Goal: Task Accomplishment & Management: Use online tool/utility

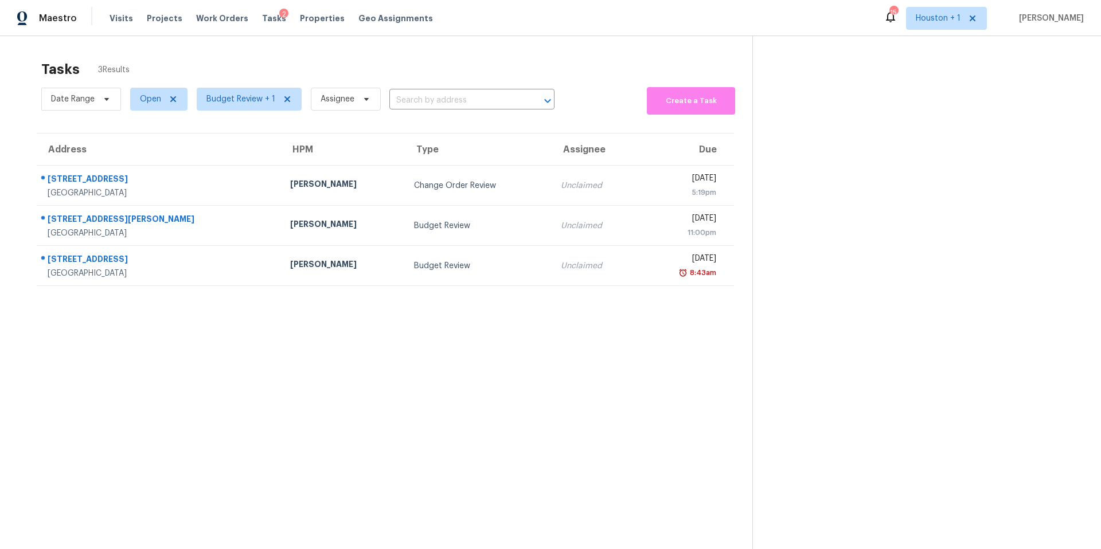
click at [278, 48] on div "Tasks 3 Results Date Range Open Budget Review + 1 Assignee ​ Create a Task Addr…" at bounding box center [550, 310] width 1101 height 549
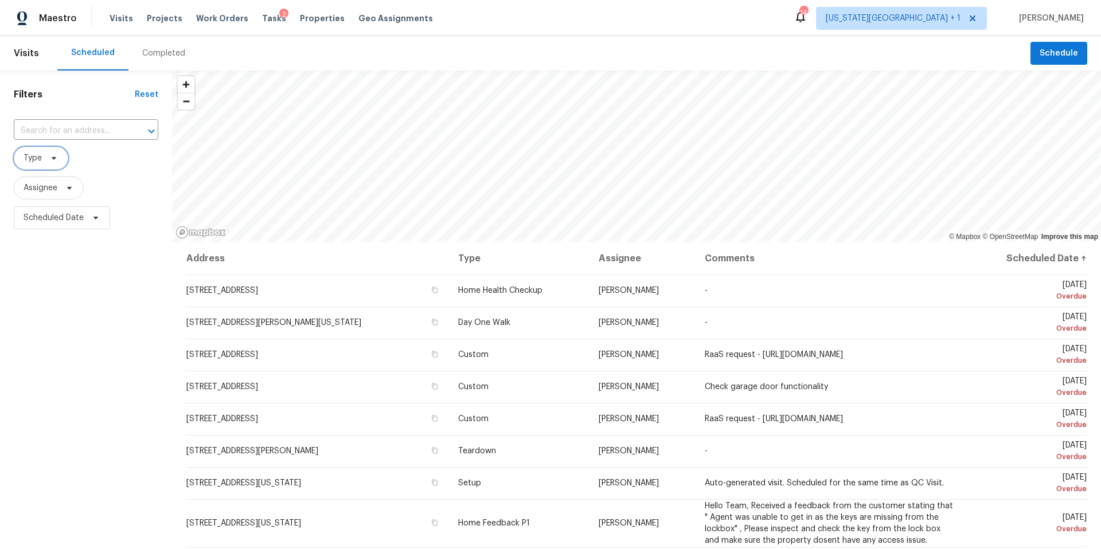
click at [44, 160] on span "Type" at bounding box center [41, 158] width 54 height 23
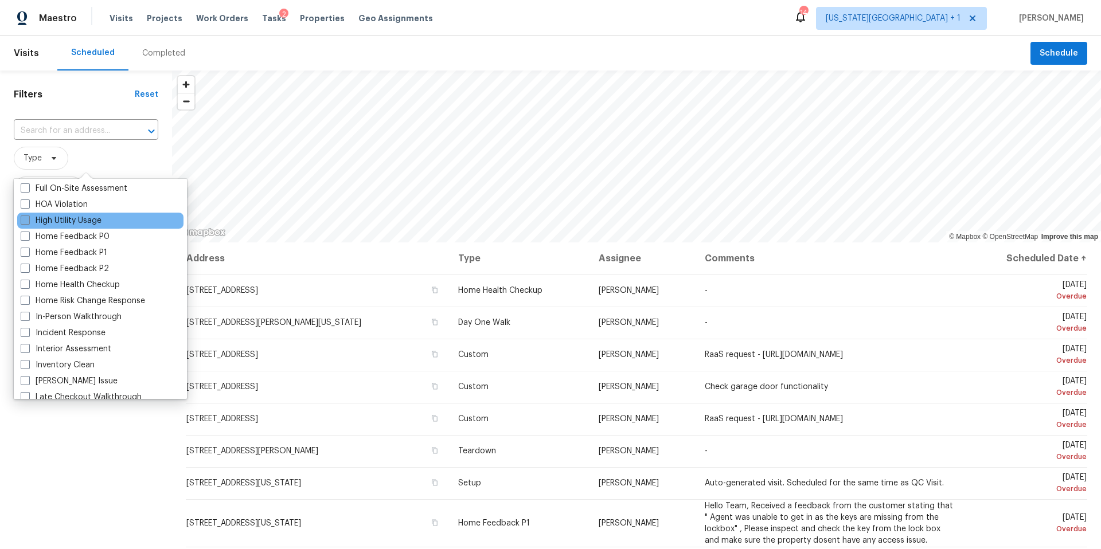
scroll to position [325, 0]
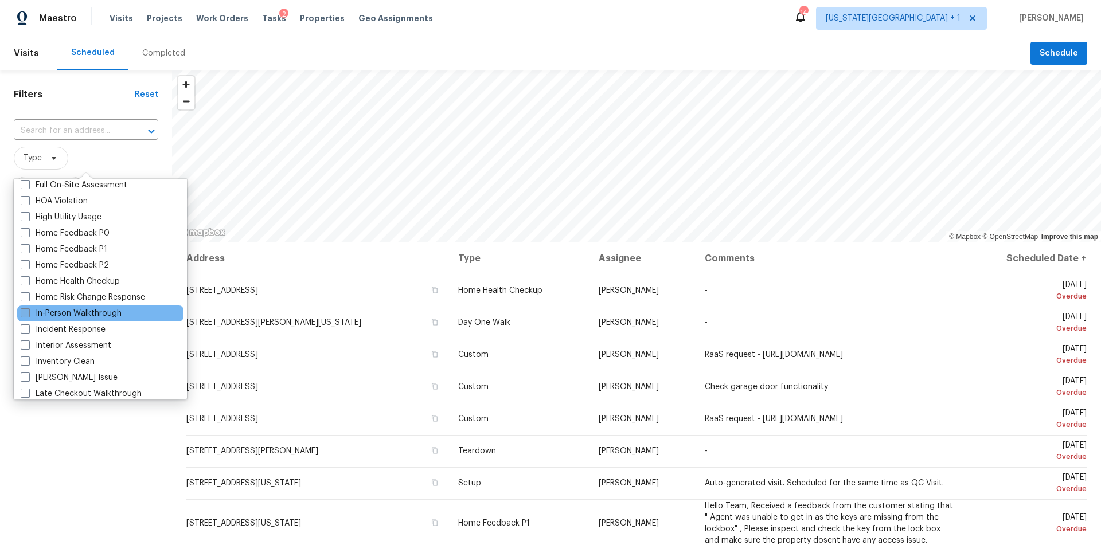
click at [36, 316] on label "In-Person Walkthrough" at bounding box center [71, 313] width 101 height 11
click at [28, 315] on input "In-Person Walkthrough" at bounding box center [24, 311] width 7 height 7
checkbox input "true"
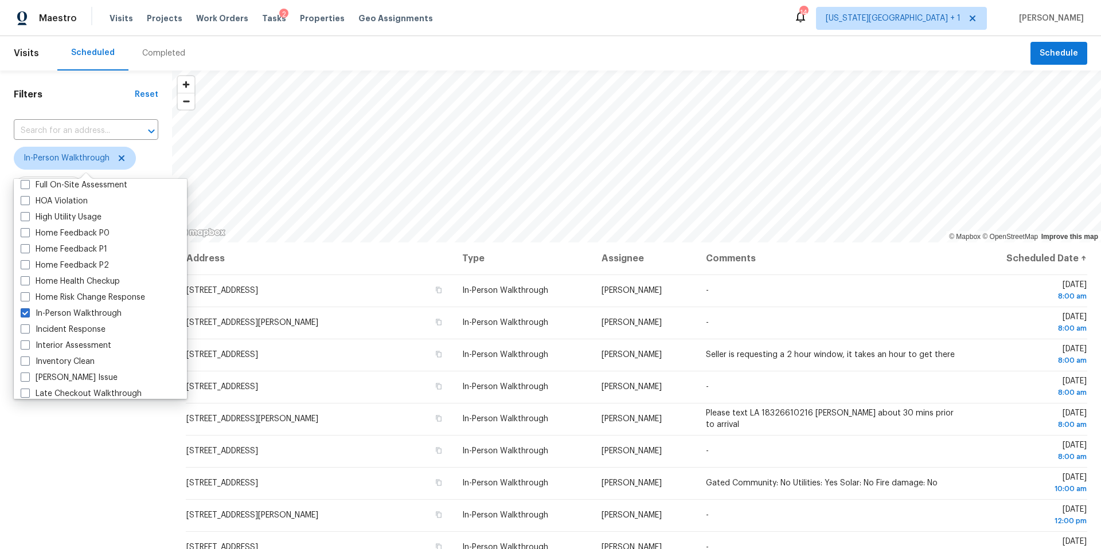
click at [31, 446] on div "Filters Reset ​ In-Person Walkthrough Assignee Scheduled Date" at bounding box center [86, 376] width 172 height 611
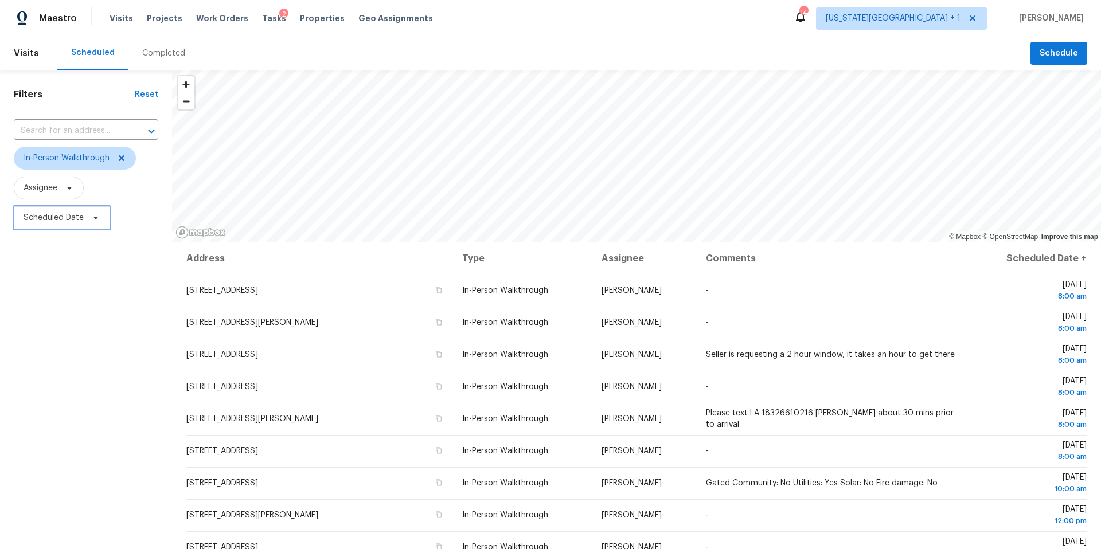
click at [95, 214] on icon at bounding box center [95, 217] width 9 height 9
select select "9"
select select "2025"
select select "10"
select select "2025"
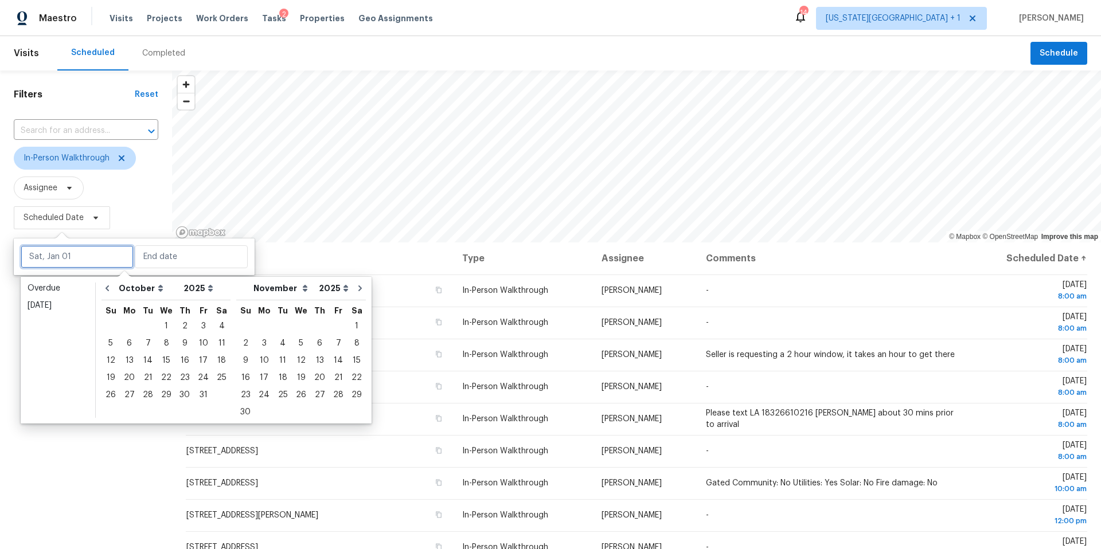
click at [77, 263] on input "text" at bounding box center [77, 256] width 113 height 23
click at [147, 345] on div "7" at bounding box center [148, 343] width 18 height 16
type input "Tue, Oct 07"
click at [202, 346] on div "10" at bounding box center [203, 343] width 19 height 16
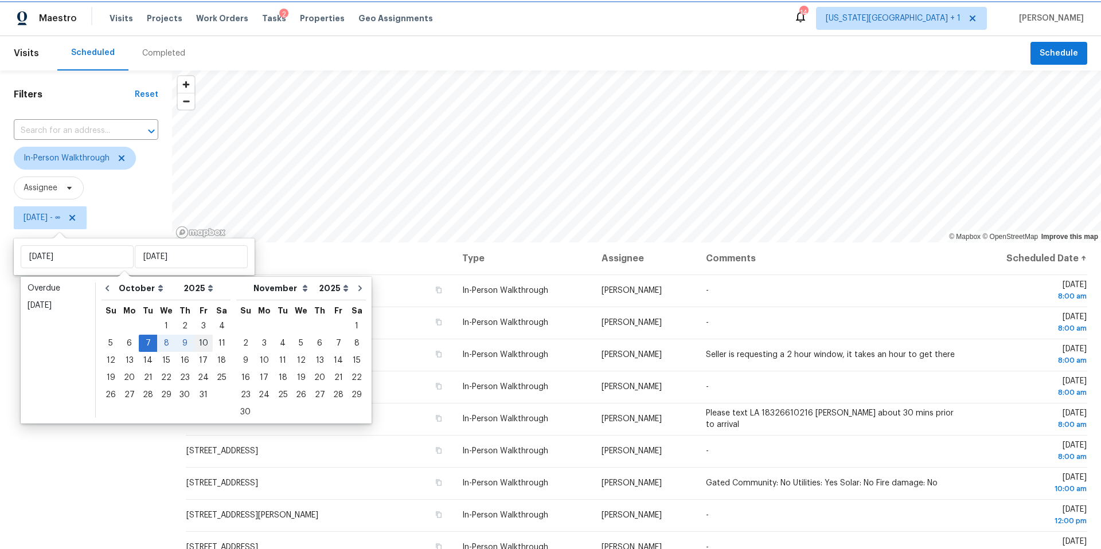
type input "Fri, Oct 10"
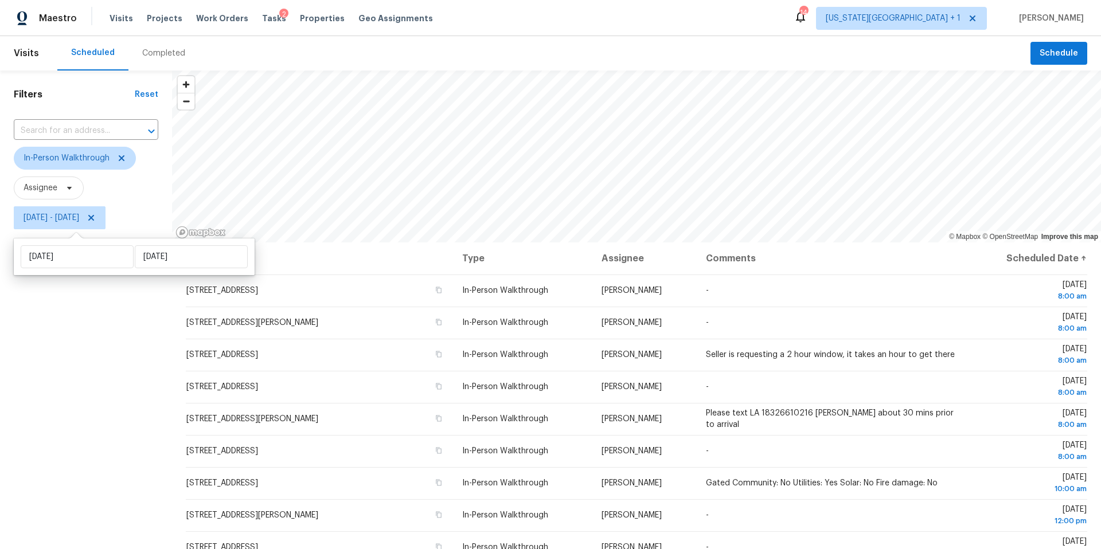
click at [97, 437] on div "Filters Reset ​ In-Person Walkthrough Assignee Tue, Oct 07 - Fri, Oct 10" at bounding box center [86, 376] width 172 height 611
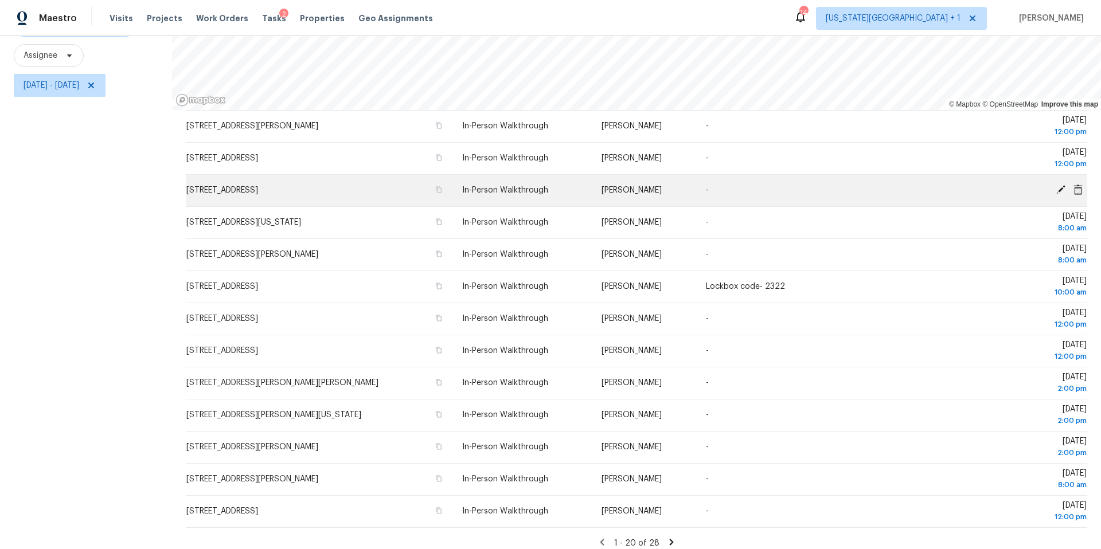
scroll to position [265, 0]
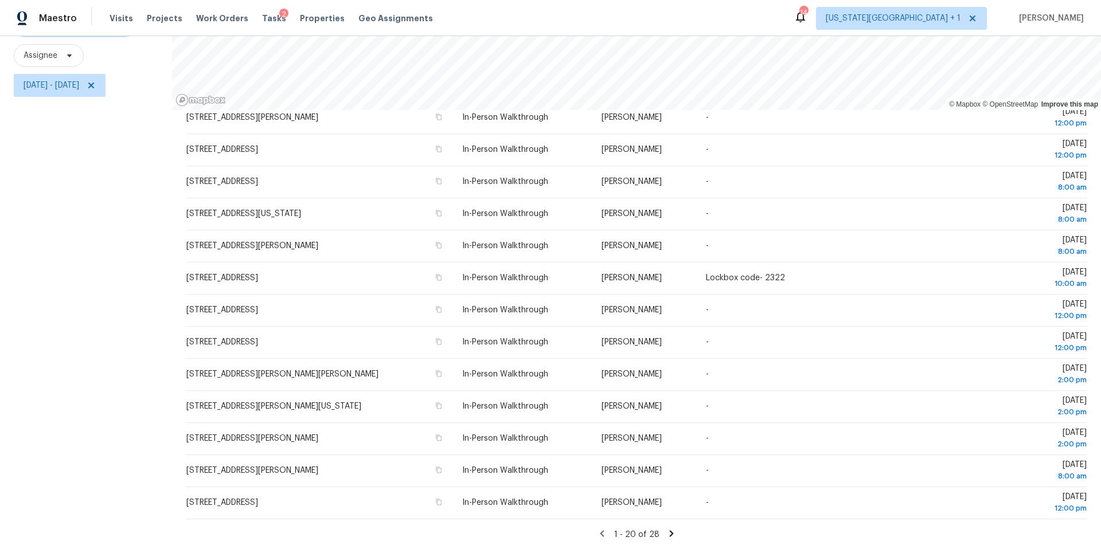
click at [669, 533] on icon at bounding box center [671, 533] width 4 height 6
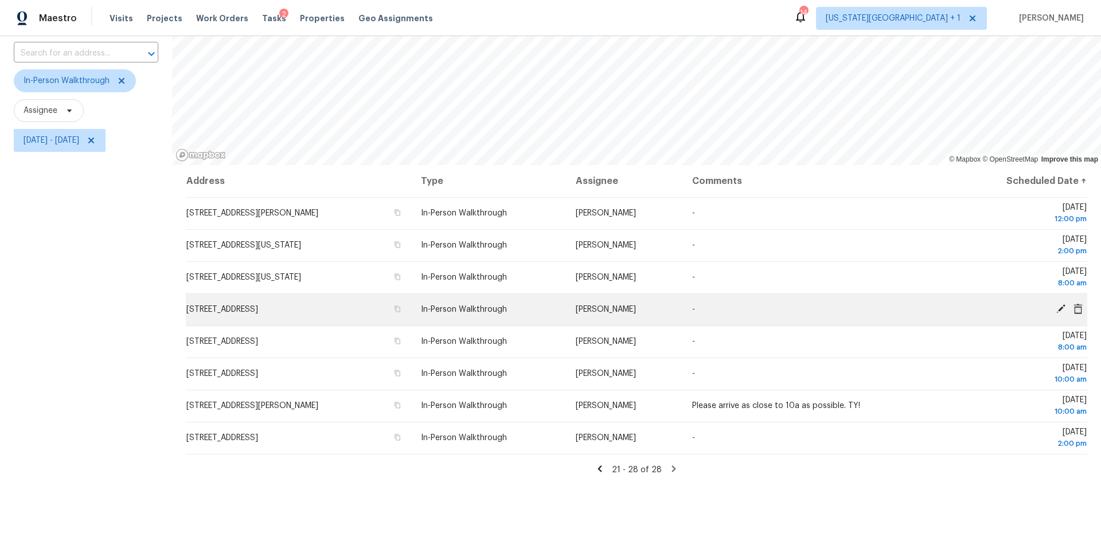
scroll to position [132, 0]
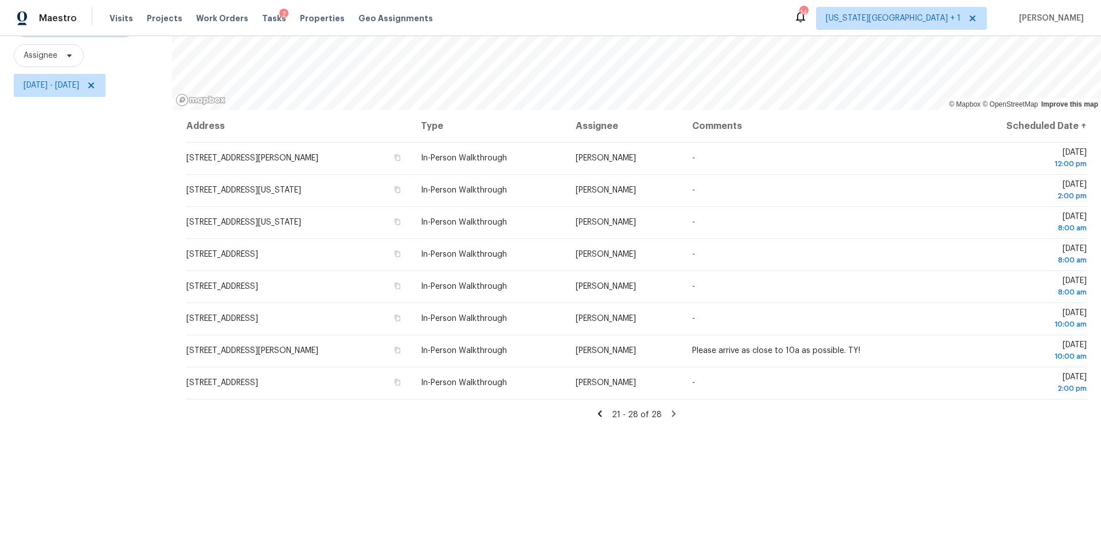
click at [601, 413] on icon at bounding box center [599, 414] width 4 height 6
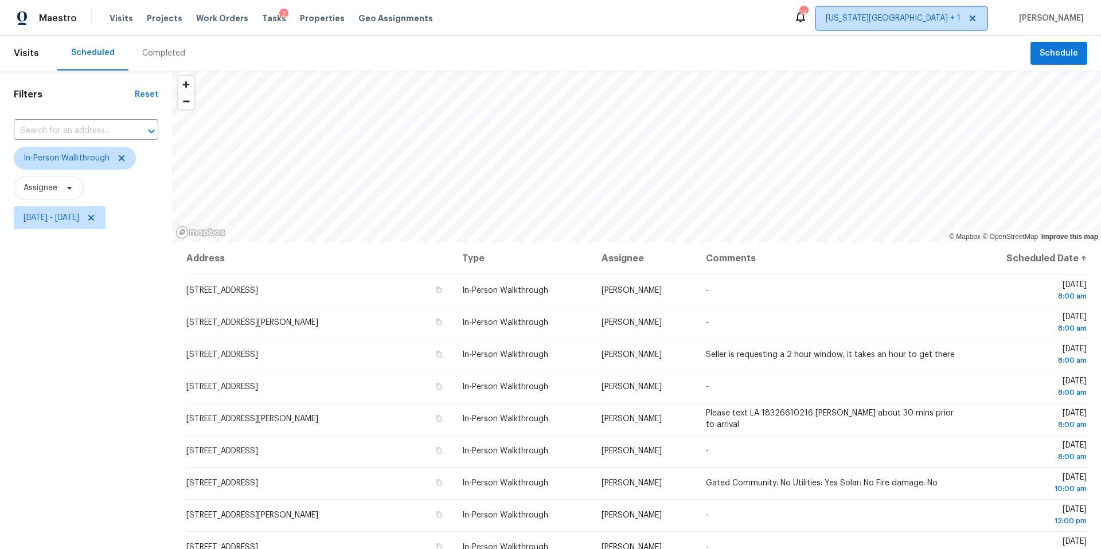
click at [945, 20] on span "[US_STATE][GEOGRAPHIC_DATA] + 1" at bounding box center [893, 18] width 135 height 11
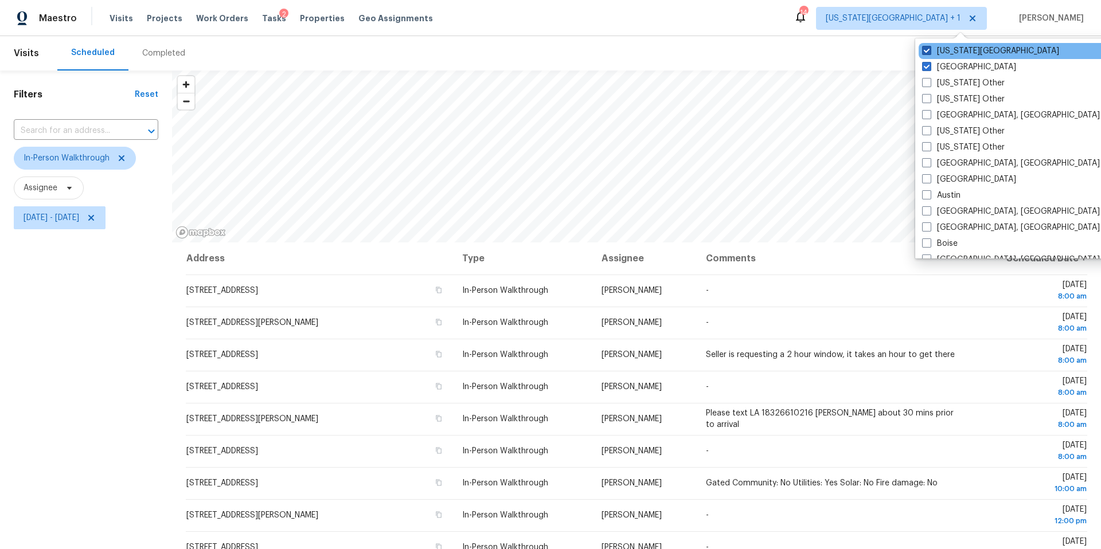
click at [931, 52] on label "Kansas City" at bounding box center [990, 50] width 137 height 11
click at [929, 52] on input "Kansas City" at bounding box center [925, 48] width 7 height 7
checkbox input "false"
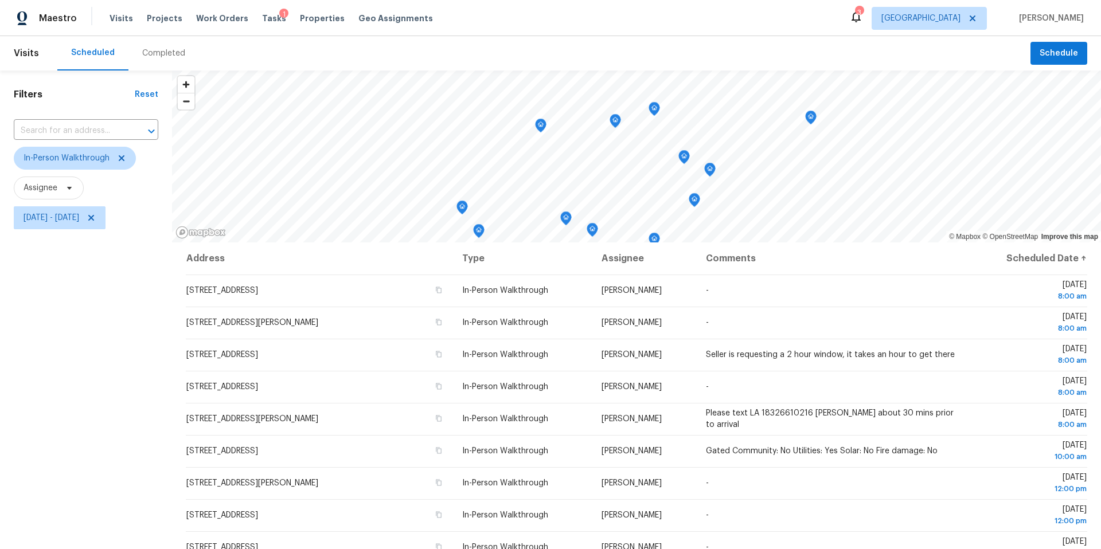
click at [714, 6] on div "Maestro Visits Projects Work Orders Tasks 1 Properties Geo Assignments 3 Housto…" at bounding box center [550, 18] width 1101 height 36
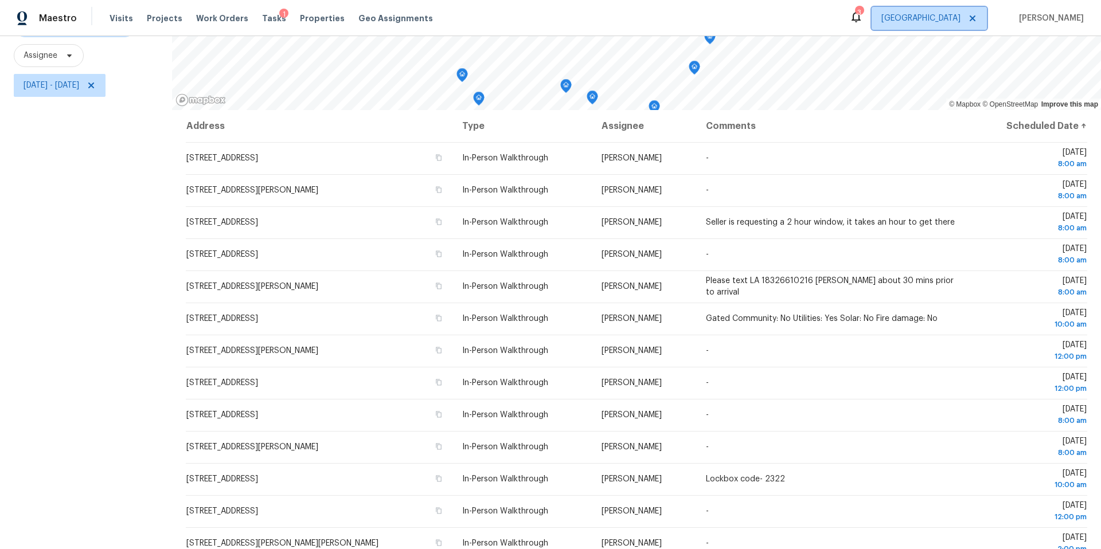
click at [964, 25] on span "Houston" at bounding box center [929, 18] width 115 height 23
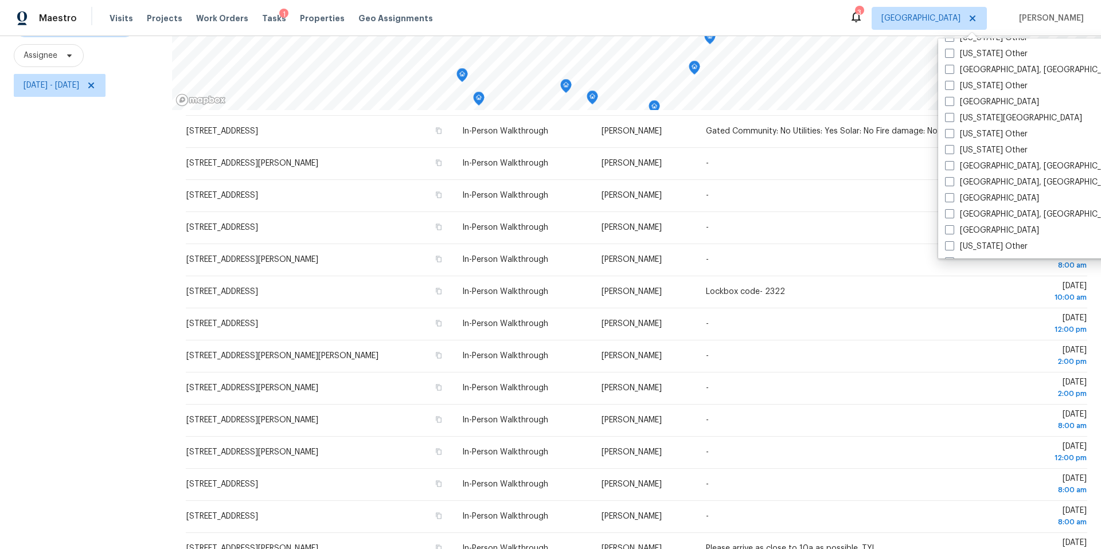
scroll to position [640, 0]
click at [951, 116] on span at bounding box center [949, 116] width 9 height 9
click at [951, 116] on input "Kansas City" at bounding box center [948, 115] width 7 height 7
checkbox input "true"
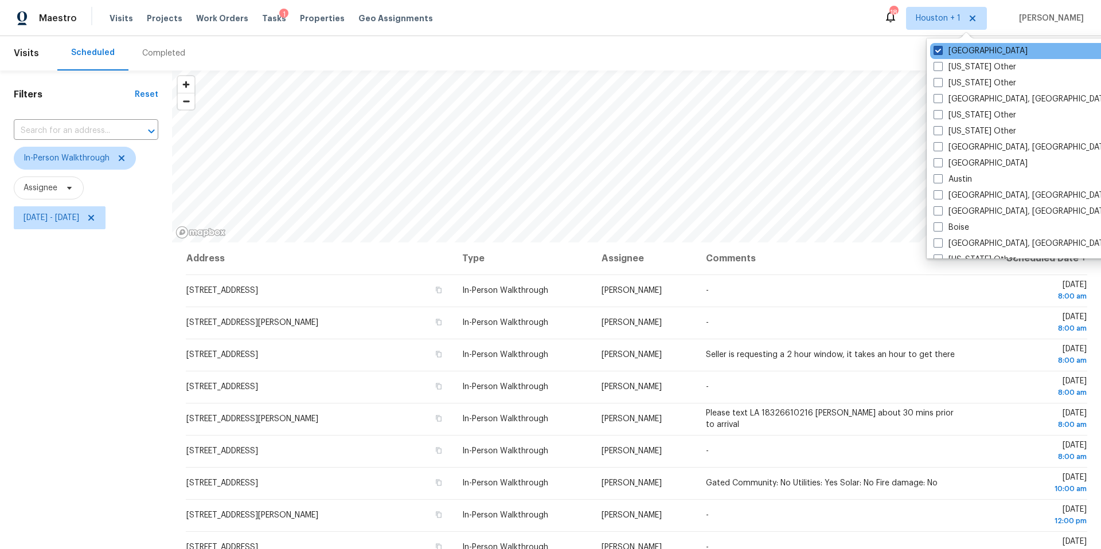
click at [936, 52] on span at bounding box center [937, 50] width 9 height 9
click at [936, 52] on input "Houston" at bounding box center [936, 48] width 7 height 7
checkbox input "false"
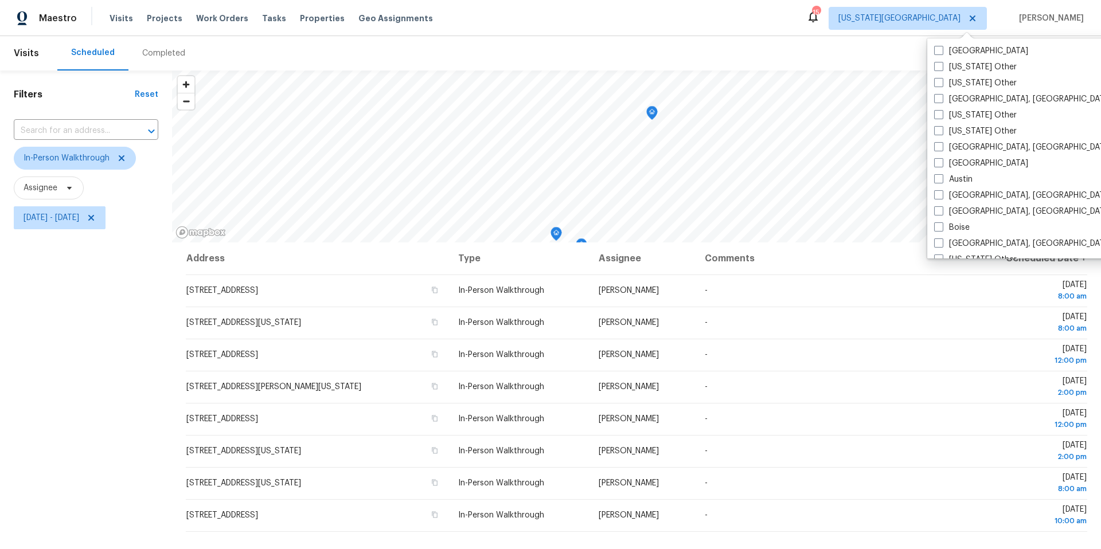
click at [829, 8] on div "Maestro Visits Projects Work Orders Tasks Properties Geo Assignments 15 Kansas …" at bounding box center [550, 18] width 1101 height 36
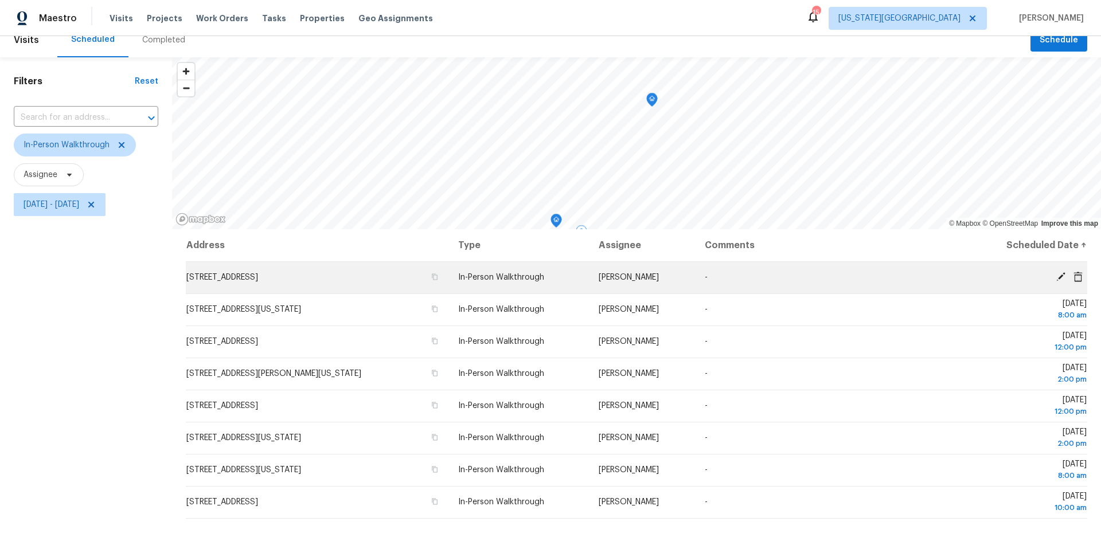
scroll to position [17, 0]
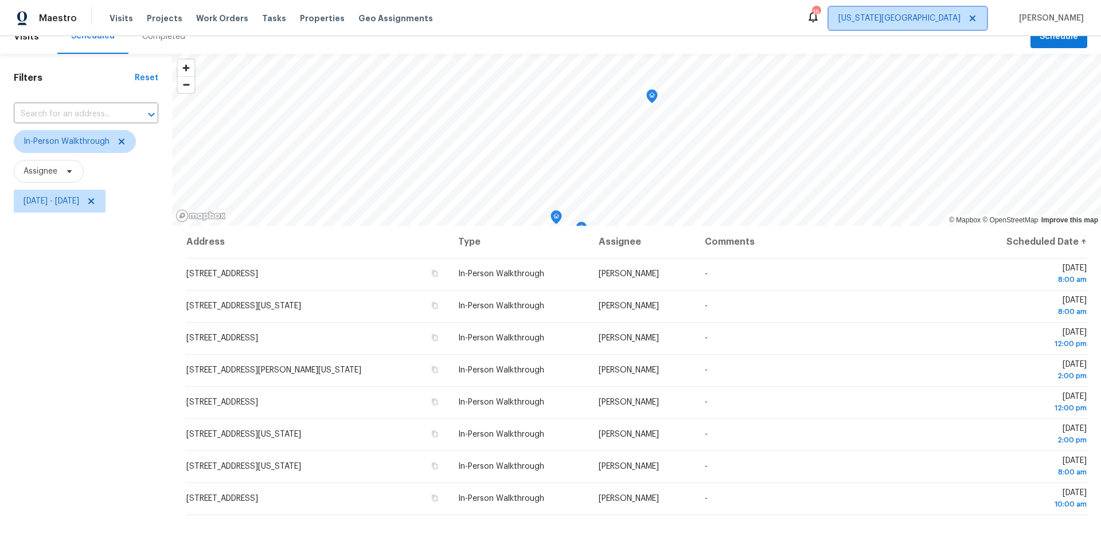
click at [948, 21] on span "Kansas City" at bounding box center [899, 18] width 122 height 11
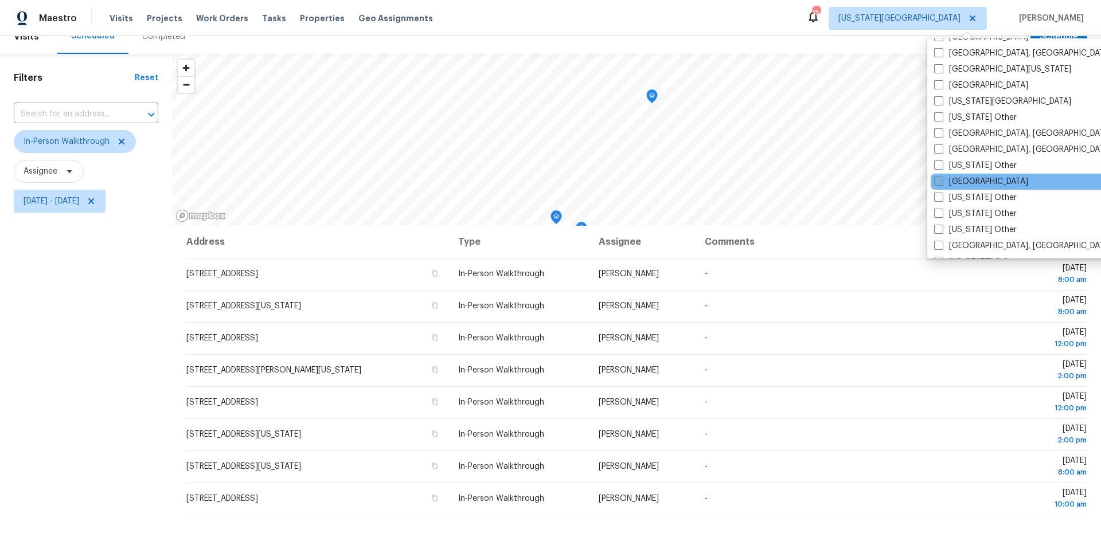
scroll to position [480, 0]
click at [943, 181] on label "Houston" at bounding box center [981, 180] width 94 height 11
click at [941, 181] on input "Houston" at bounding box center [937, 178] width 7 height 7
checkbox input "true"
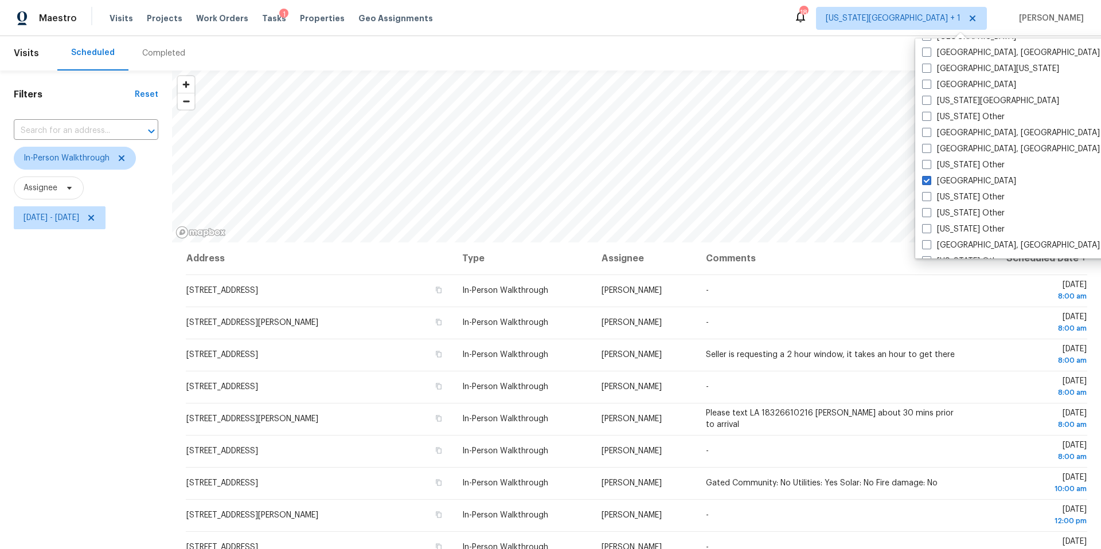
click at [460, 36] on div "Scheduled Completed" at bounding box center [543, 53] width 973 height 34
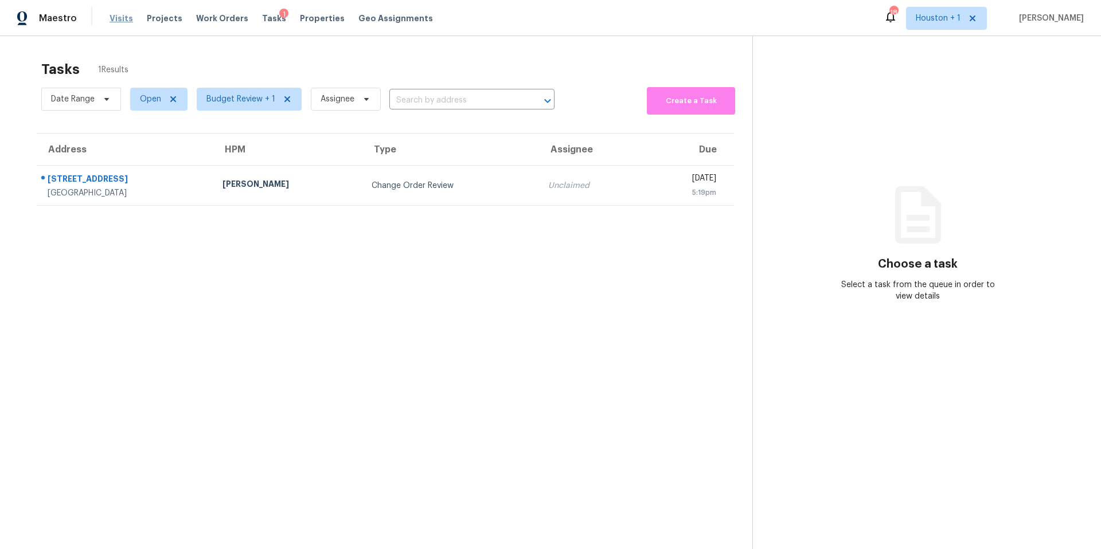
click at [118, 17] on span "Visits" at bounding box center [122, 18] width 24 height 11
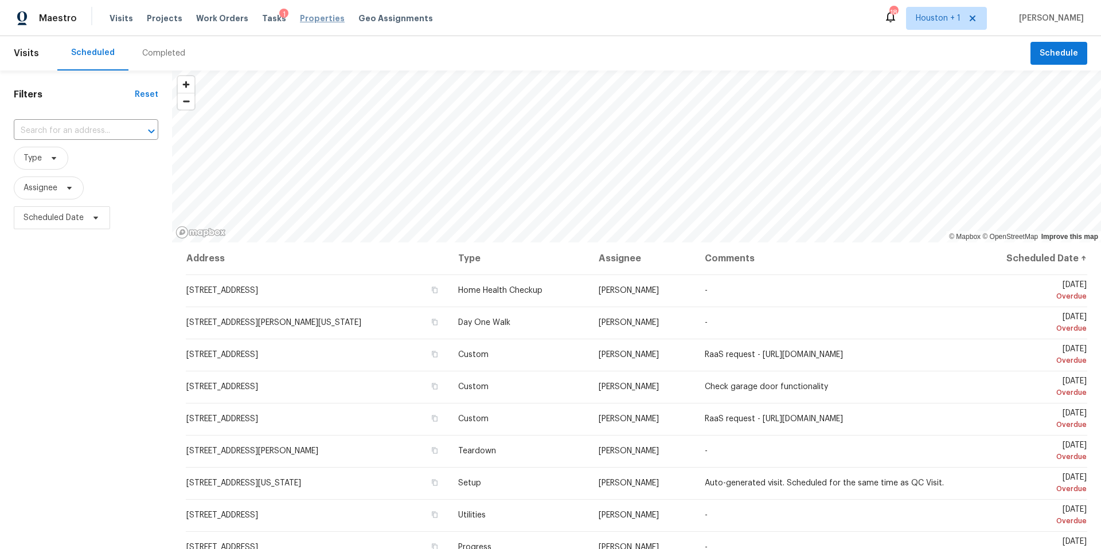
click at [312, 14] on span "Properties" at bounding box center [322, 18] width 45 height 11
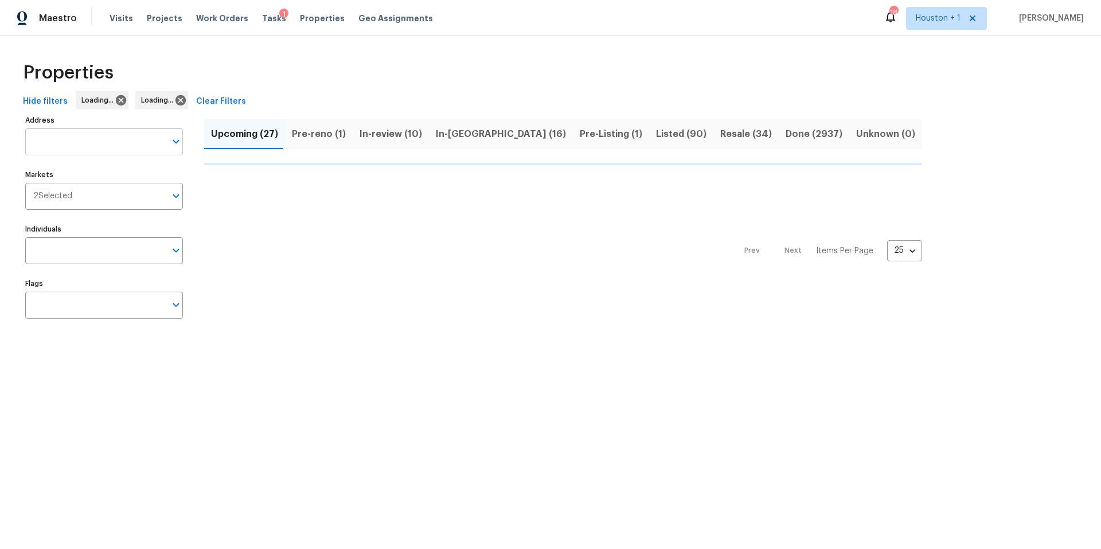
click at [76, 139] on input "Address" at bounding box center [95, 141] width 140 height 27
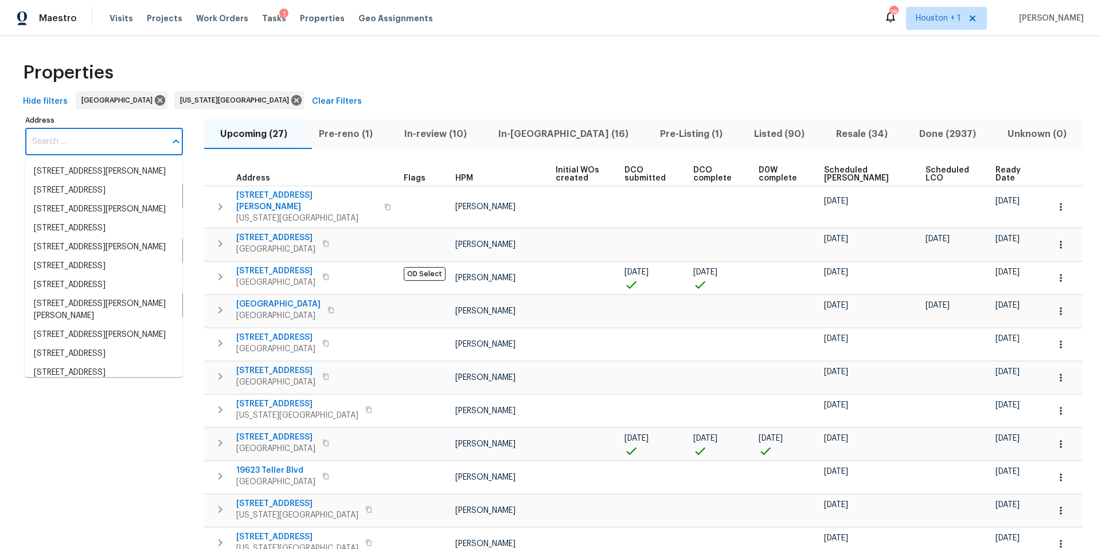
click at [76, 139] on input "Address" at bounding box center [95, 141] width 140 height 27
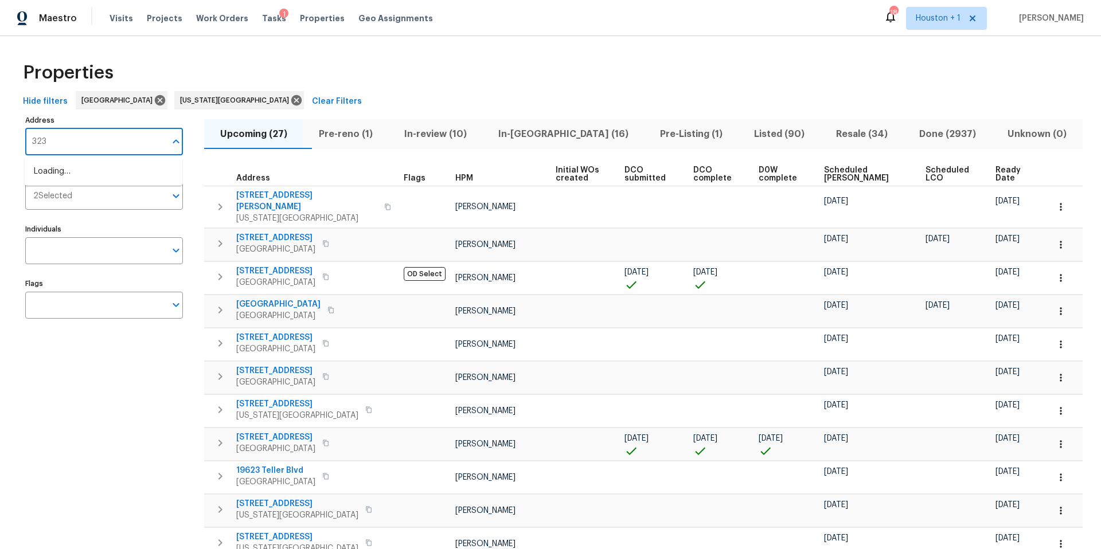
type input "3231"
click at [68, 169] on li "3231 Bent Brook Way Katy TX 77449" at bounding box center [104, 171] width 158 height 19
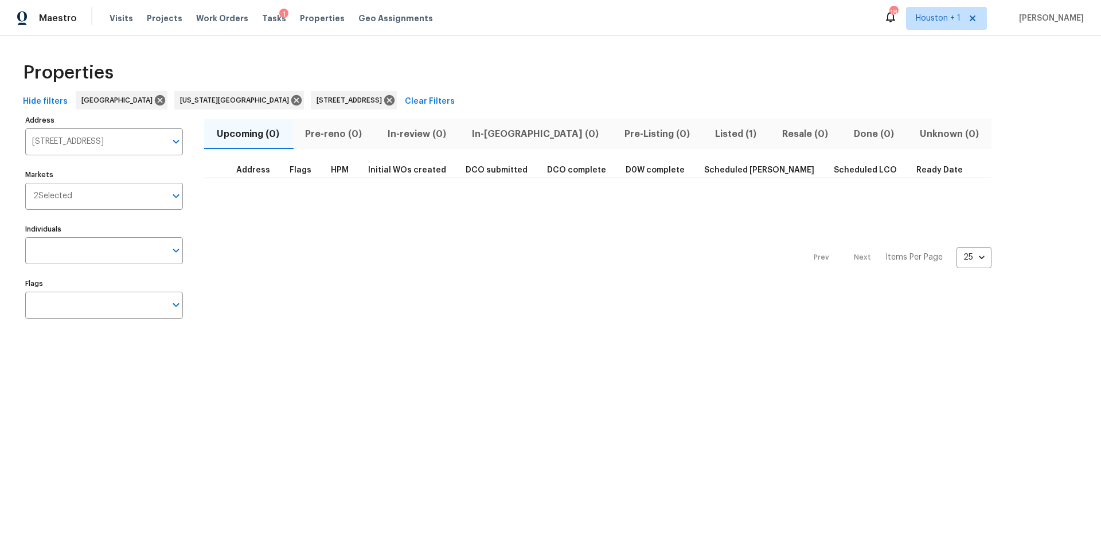
click at [709, 138] on span "Listed (1)" at bounding box center [735, 134] width 53 height 16
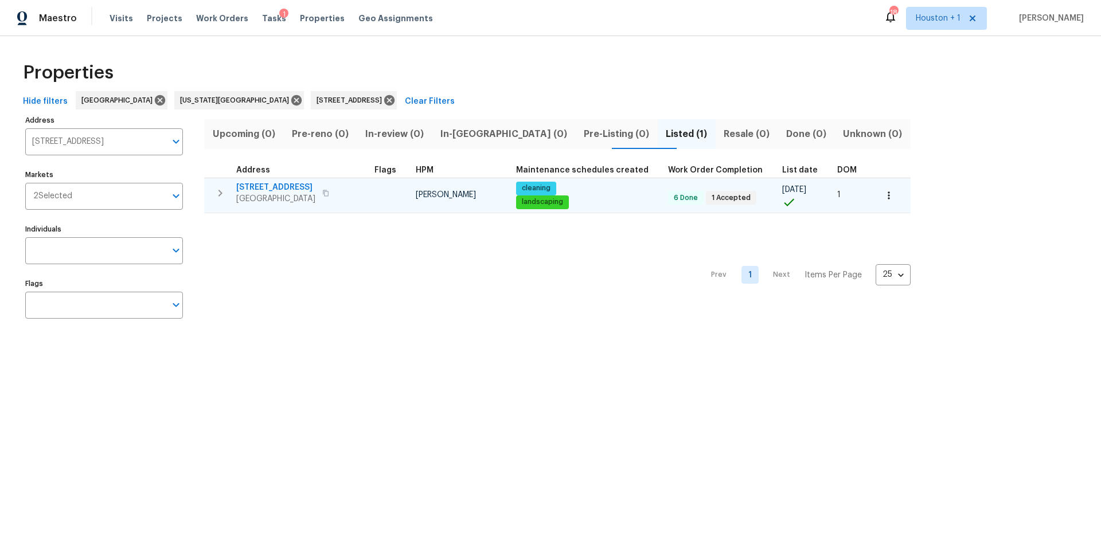
click at [269, 188] on span "3231 Bent Brook Way" at bounding box center [275, 187] width 79 height 11
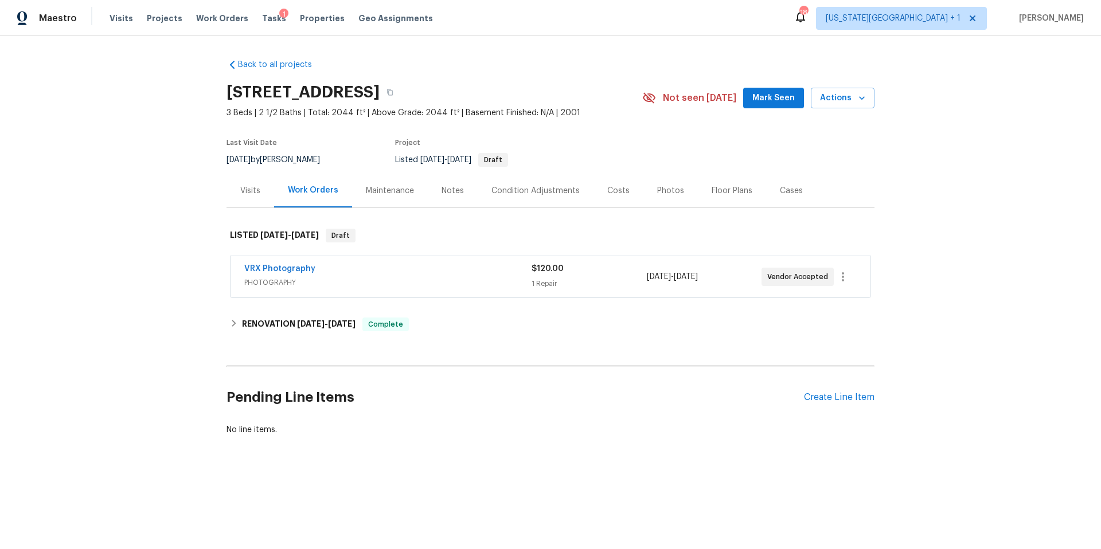
click at [253, 194] on div "Visits" at bounding box center [250, 190] width 20 height 11
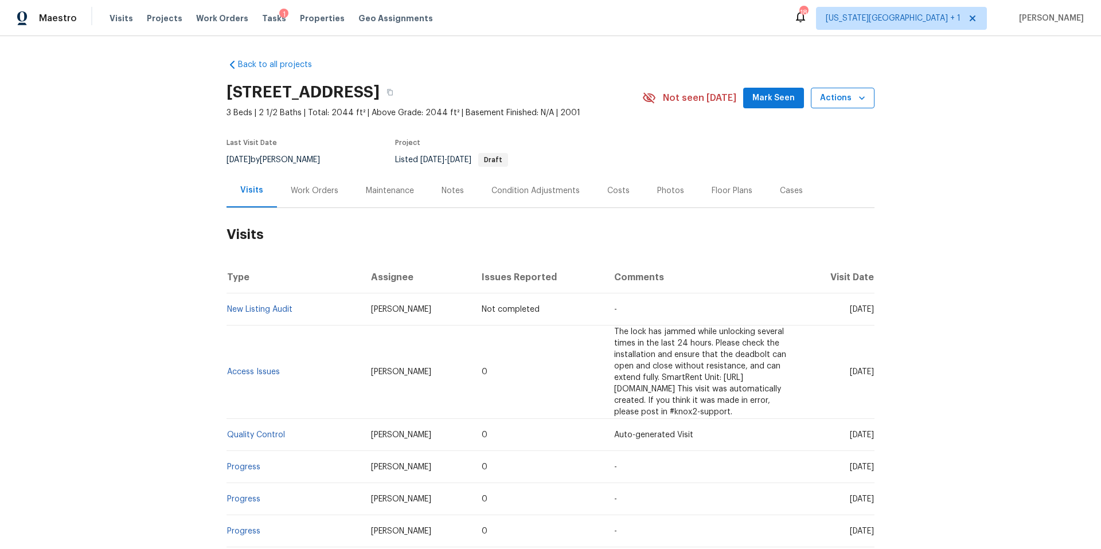
click at [854, 95] on span "Actions" at bounding box center [842, 98] width 45 height 14
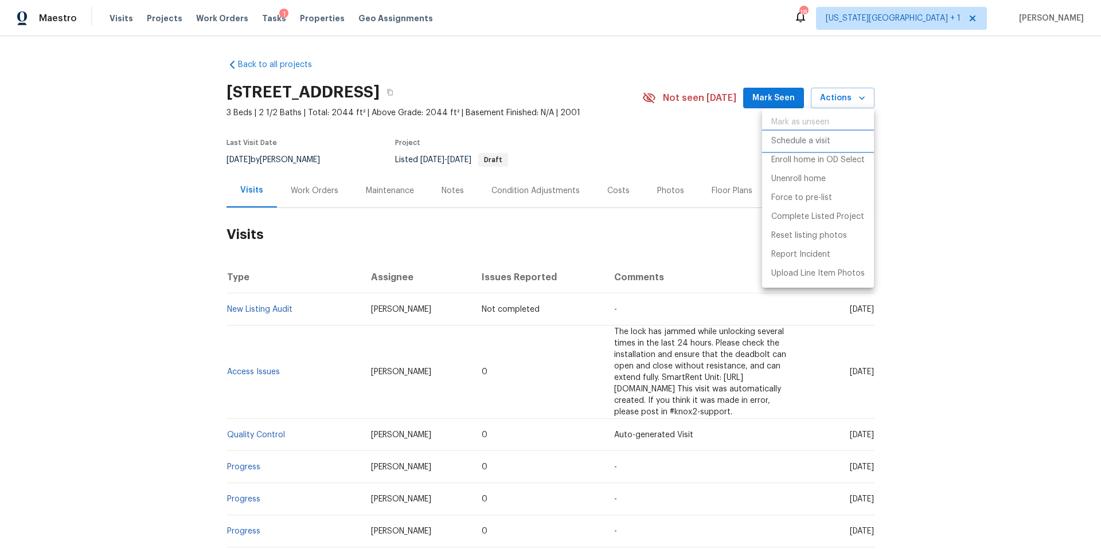
click at [810, 140] on p "Schedule a visit" at bounding box center [800, 141] width 59 height 12
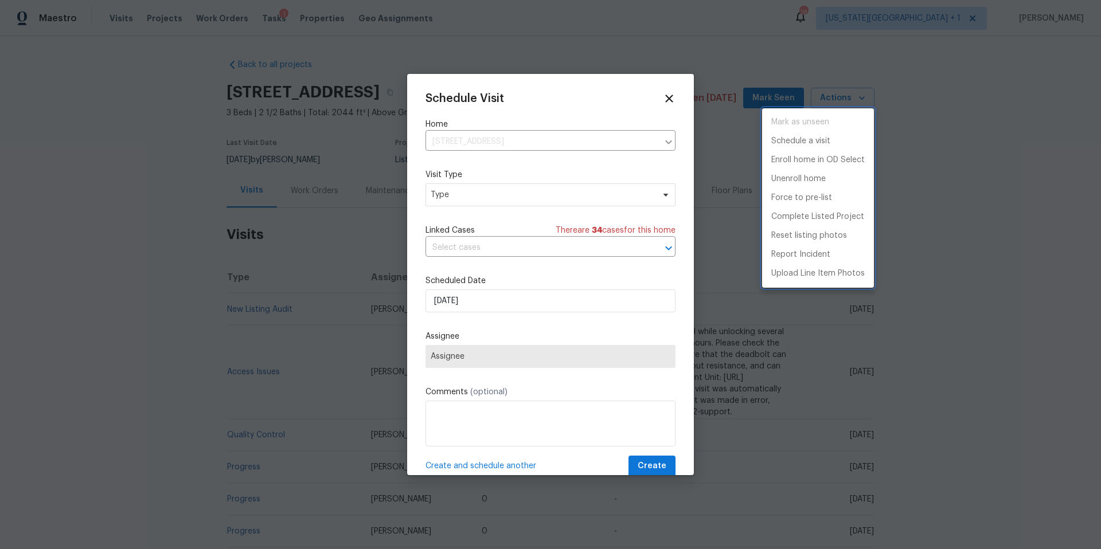
click at [474, 193] on div at bounding box center [550, 274] width 1101 height 549
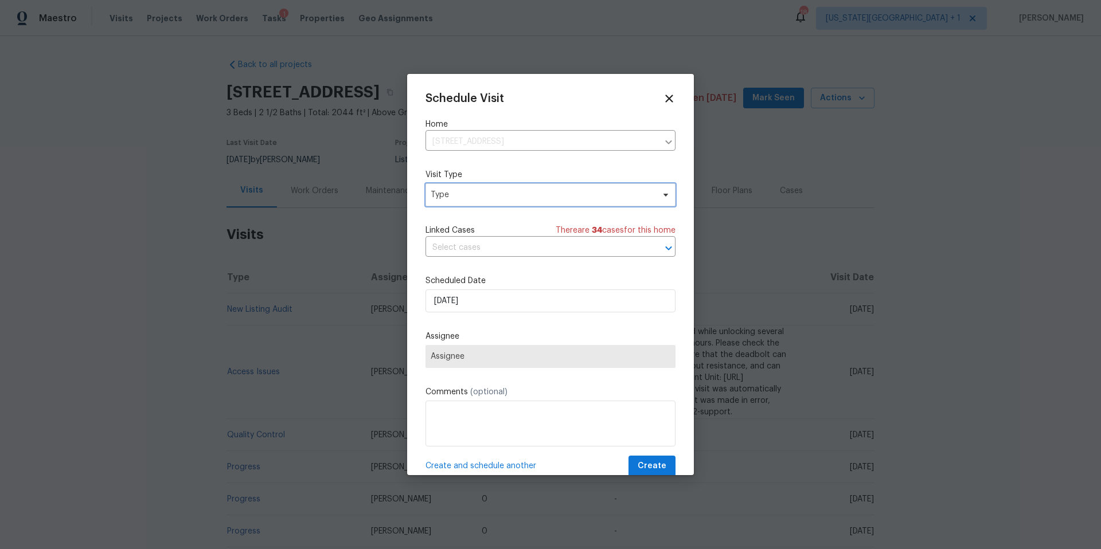
click at [474, 193] on span "Type" at bounding box center [542, 194] width 223 height 11
type input "progre"
click at [450, 268] on div "Progress" at bounding box center [448, 265] width 33 height 11
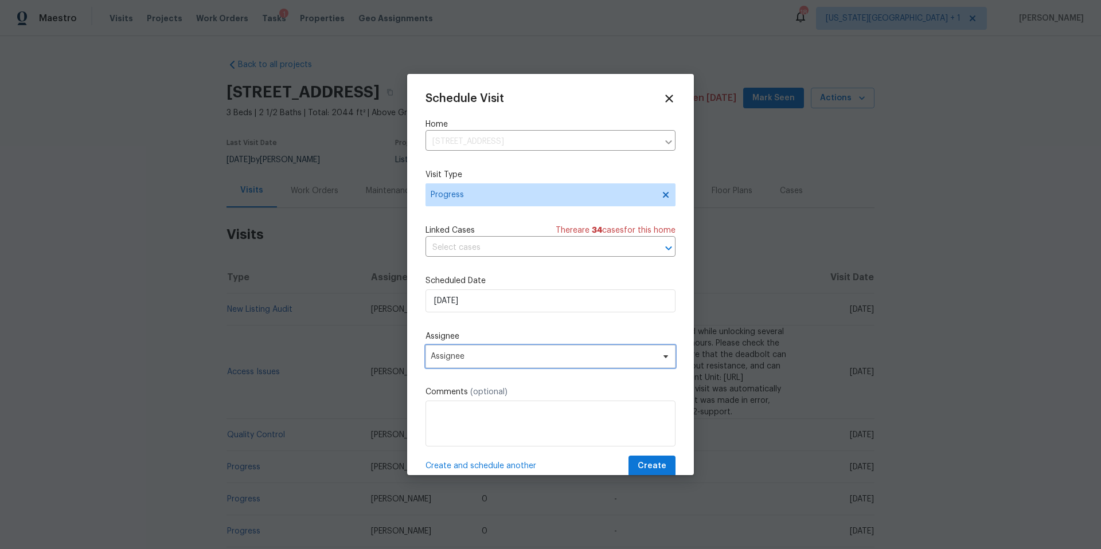
click at [487, 358] on span "Assignee" at bounding box center [543, 356] width 225 height 9
type input "[PERSON_NAME]"
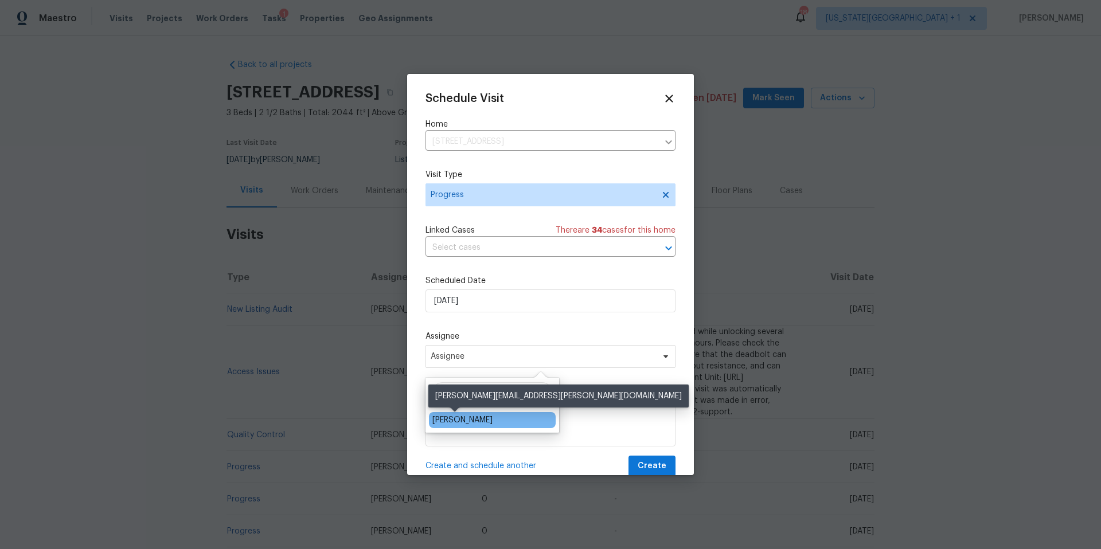
click at [463, 420] on div "[PERSON_NAME]" at bounding box center [462, 420] width 60 height 11
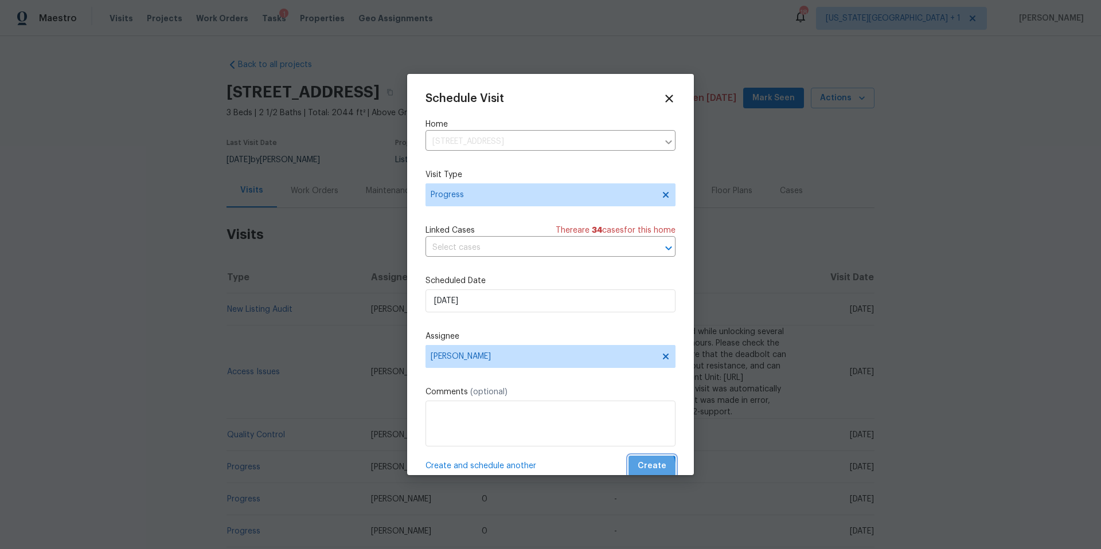
click at [640, 470] on span "Create" at bounding box center [652, 466] width 29 height 14
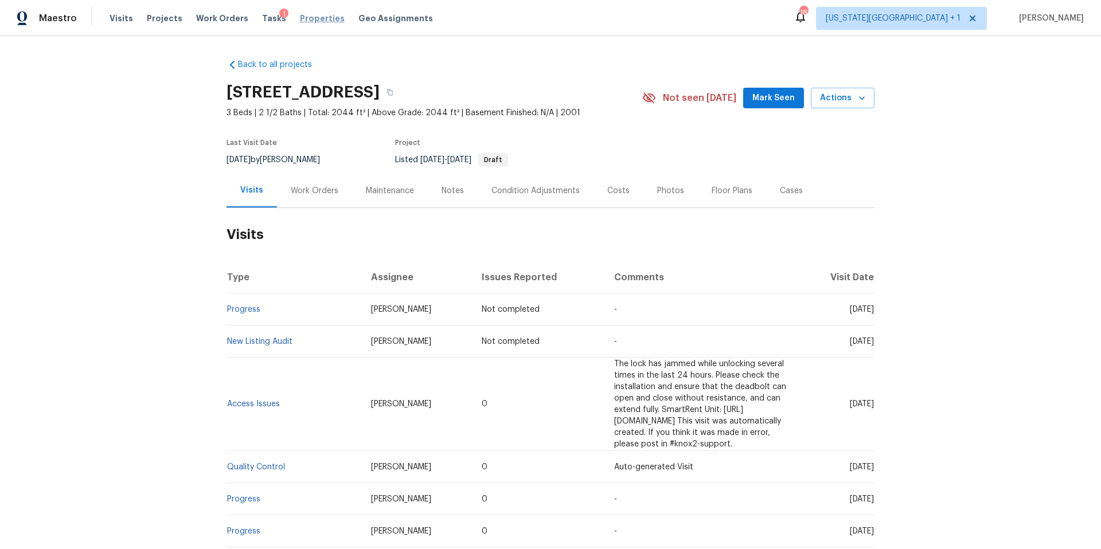
click at [312, 18] on span "Properties" at bounding box center [322, 18] width 45 height 11
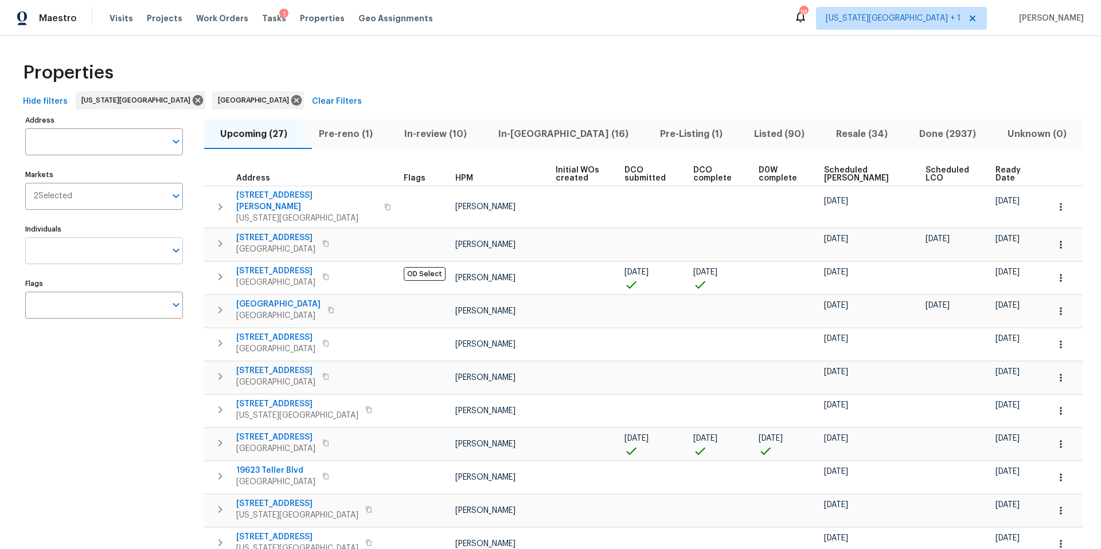
click at [57, 257] on input "Individuals" at bounding box center [95, 250] width 140 height 27
type input "stephen lacy"
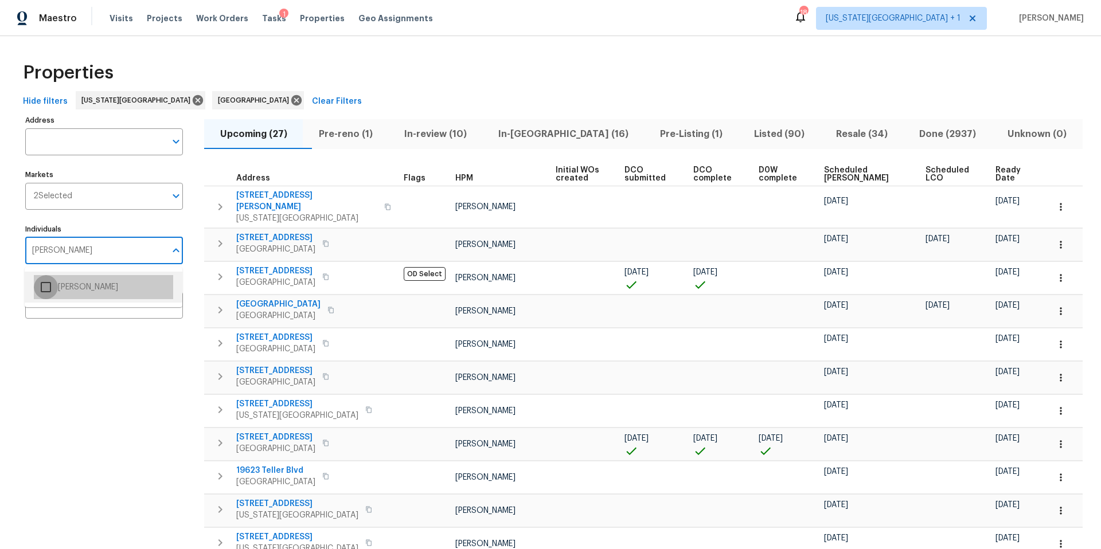
click at [50, 291] on input "checkbox" at bounding box center [46, 287] width 24 height 24
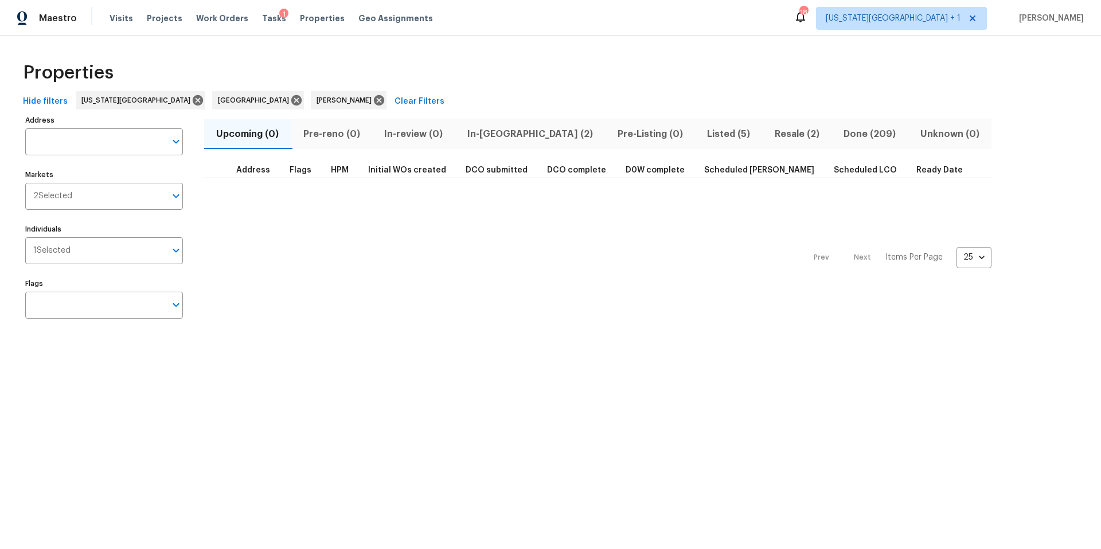
click at [487, 134] on span "In-reno (2)" at bounding box center [530, 134] width 136 height 16
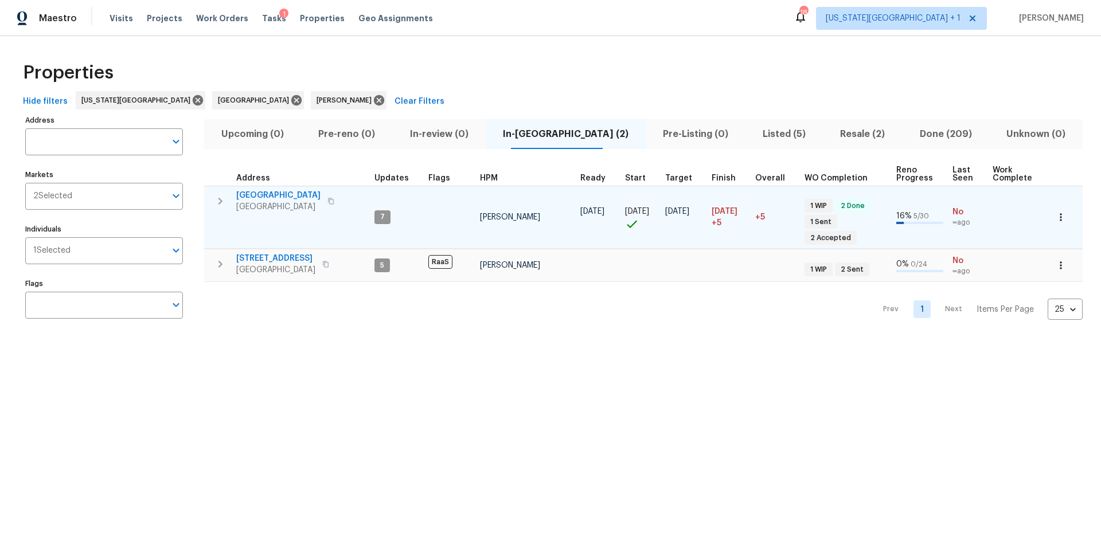
click at [275, 201] on span "Richmond, TX 77407" at bounding box center [278, 206] width 84 height 11
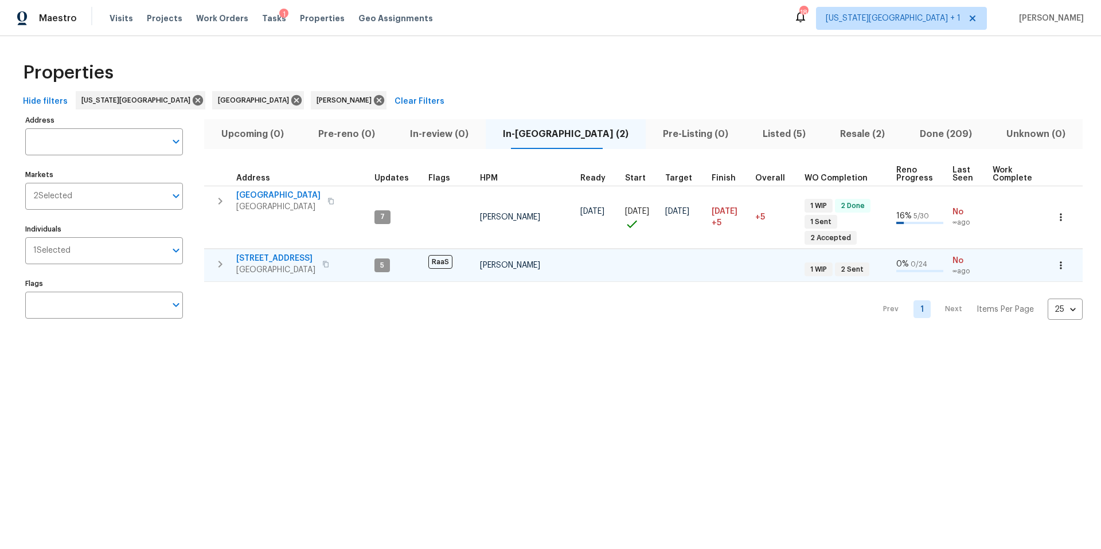
click at [271, 253] on span "1014 Bahia Vista Dr" at bounding box center [275, 258] width 79 height 11
click at [752, 136] on span "Listed (5)" at bounding box center [784, 134] width 64 height 16
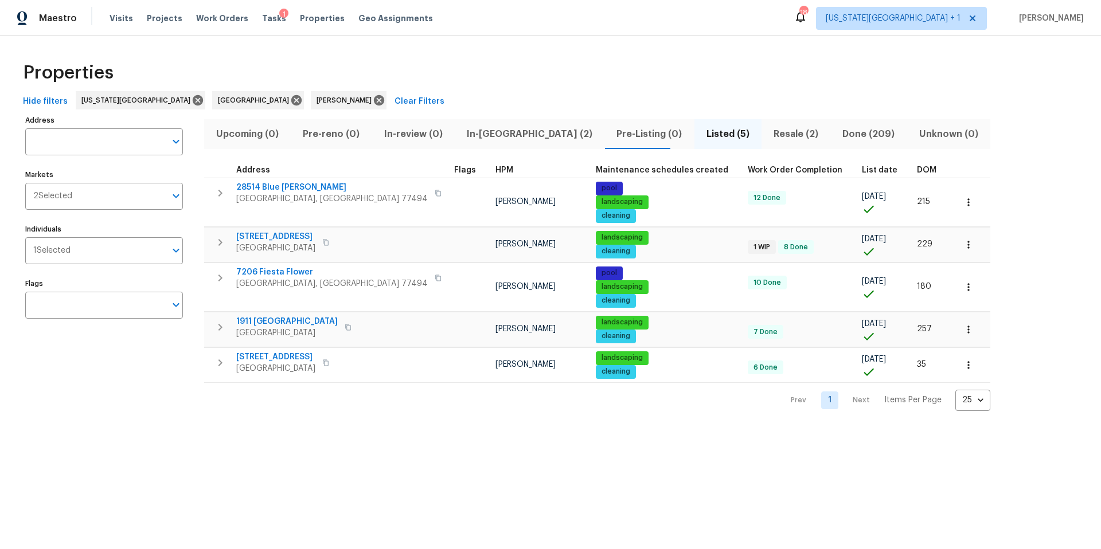
click at [768, 136] on span "Resale (2)" at bounding box center [795, 134] width 55 height 16
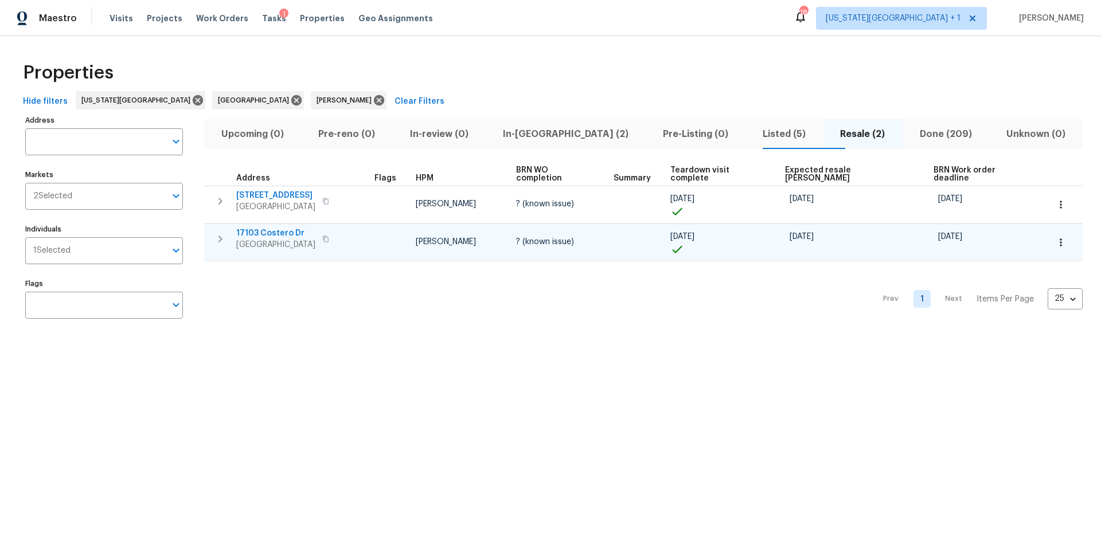
click at [253, 229] on span "17103 Costero Dr" at bounding box center [275, 233] width 79 height 11
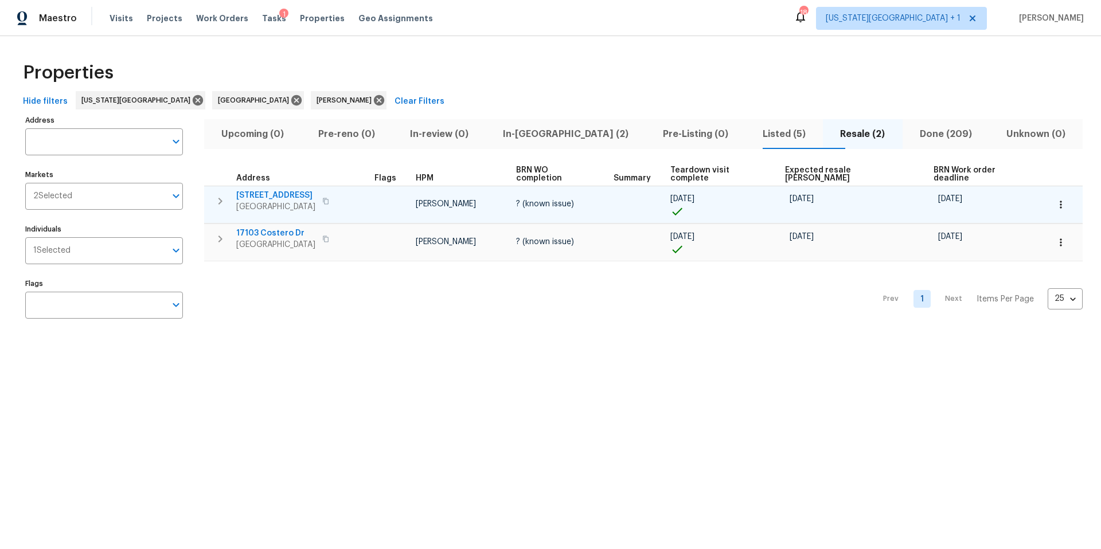
click at [284, 190] on span "7007 Descartes Dr" at bounding box center [275, 195] width 79 height 11
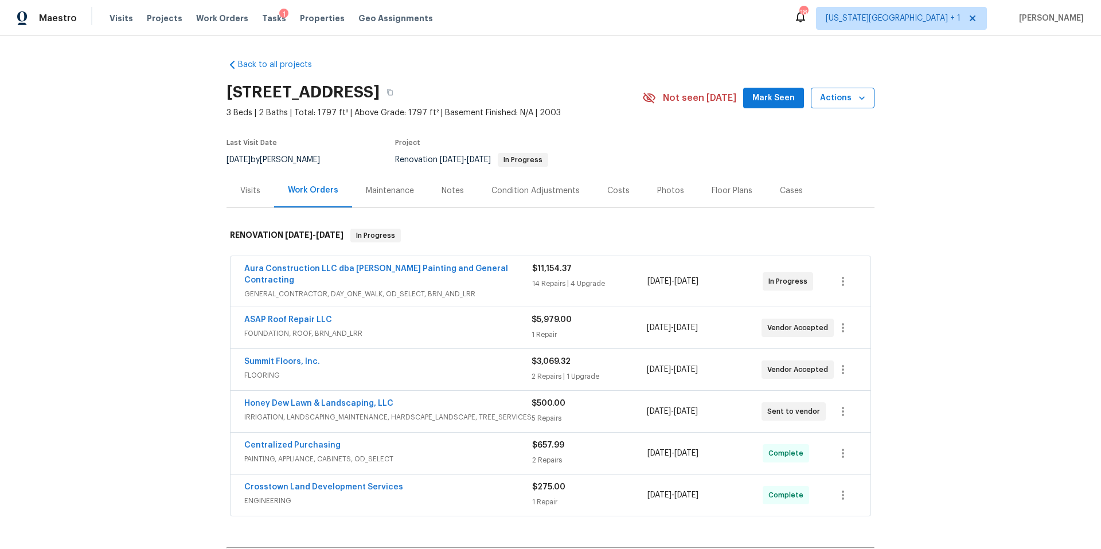
click at [842, 100] on span "Actions" at bounding box center [842, 98] width 45 height 14
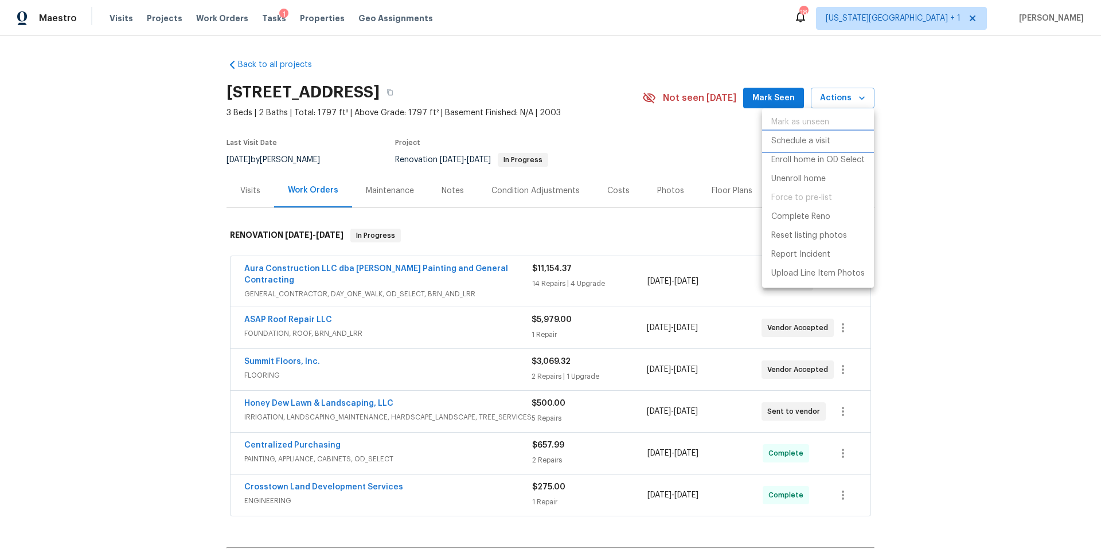
click at [797, 137] on p "Schedule a visit" at bounding box center [800, 141] width 59 height 12
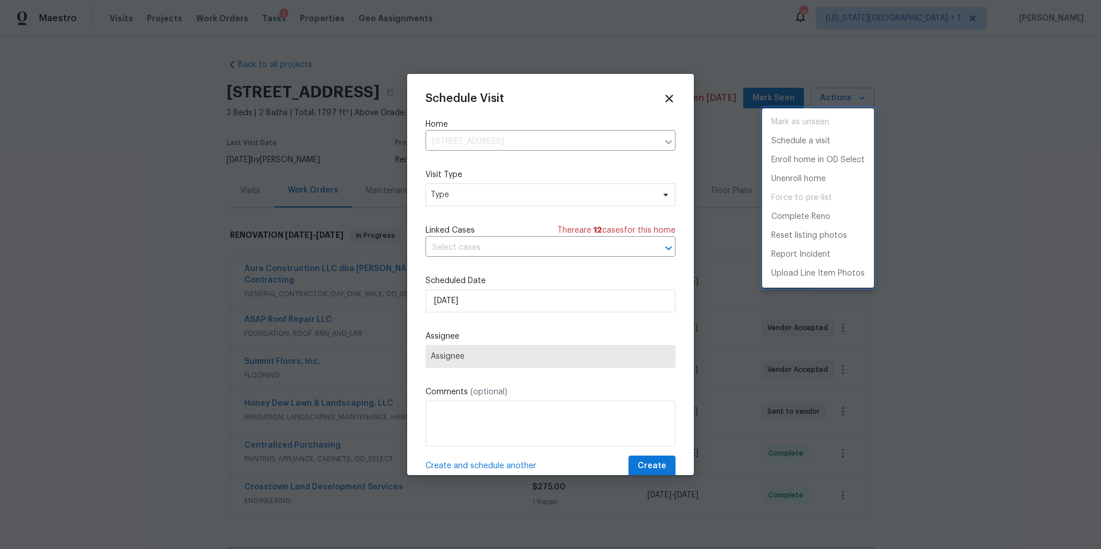
click at [478, 193] on div at bounding box center [550, 274] width 1101 height 549
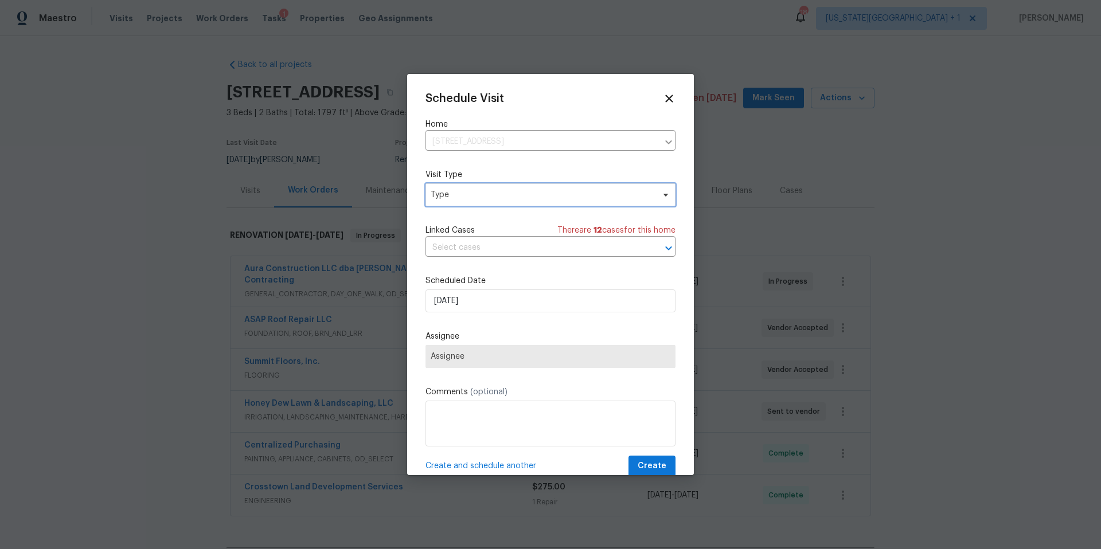
click at [478, 193] on span "Type" at bounding box center [542, 194] width 223 height 11
type input "progres"
click at [443, 263] on div "Progress" at bounding box center [448, 265] width 33 height 11
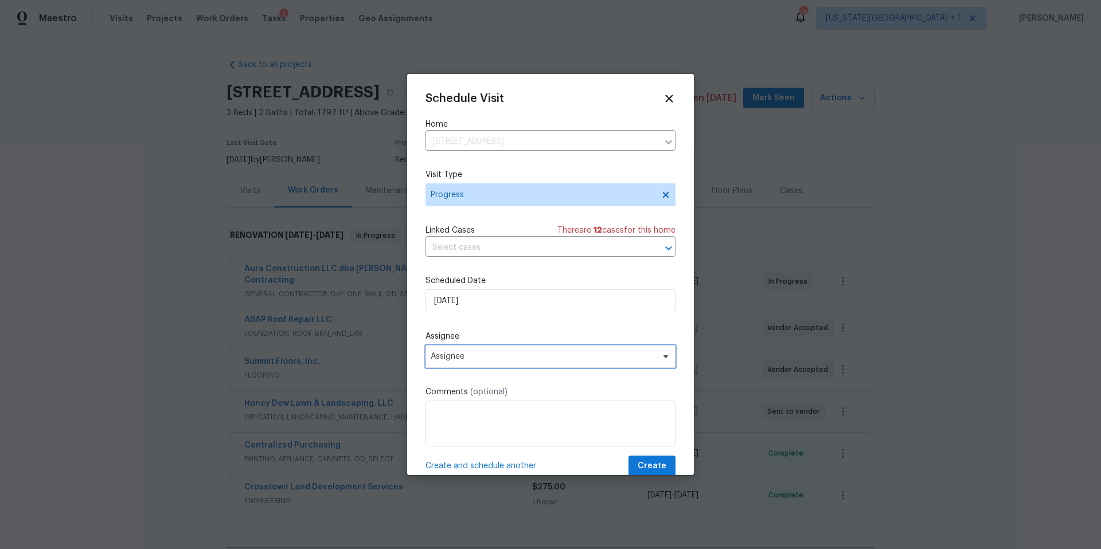
click at [468, 358] on span "Assignee" at bounding box center [543, 356] width 225 height 9
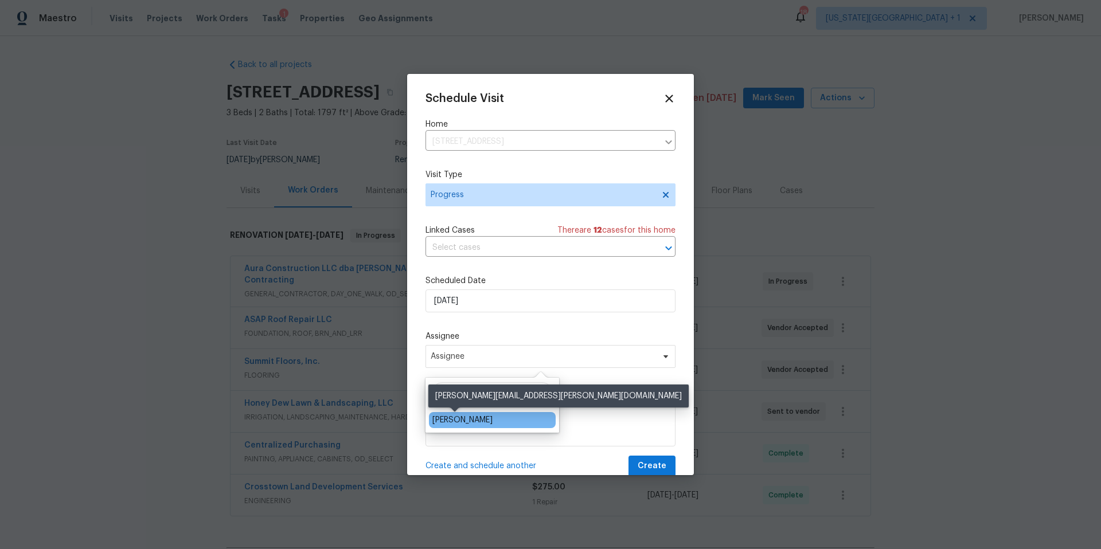
type input "[PERSON_NAME]"
click at [449, 420] on div "[PERSON_NAME]" at bounding box center [462, 420] width 60 height 11
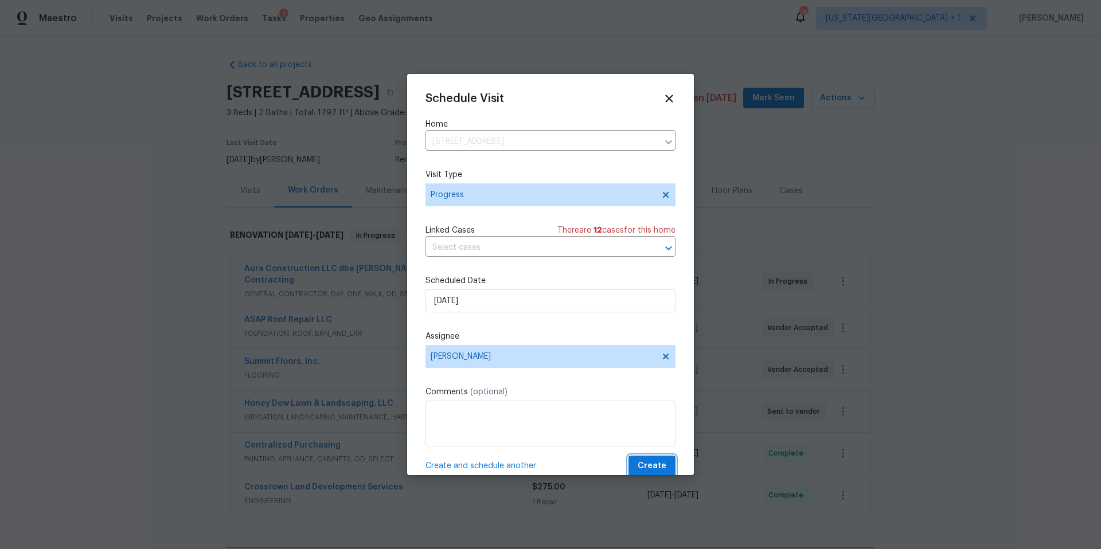
click at [643, 467] on span "Create" at bounding box center [652, 466] width 29 height 14
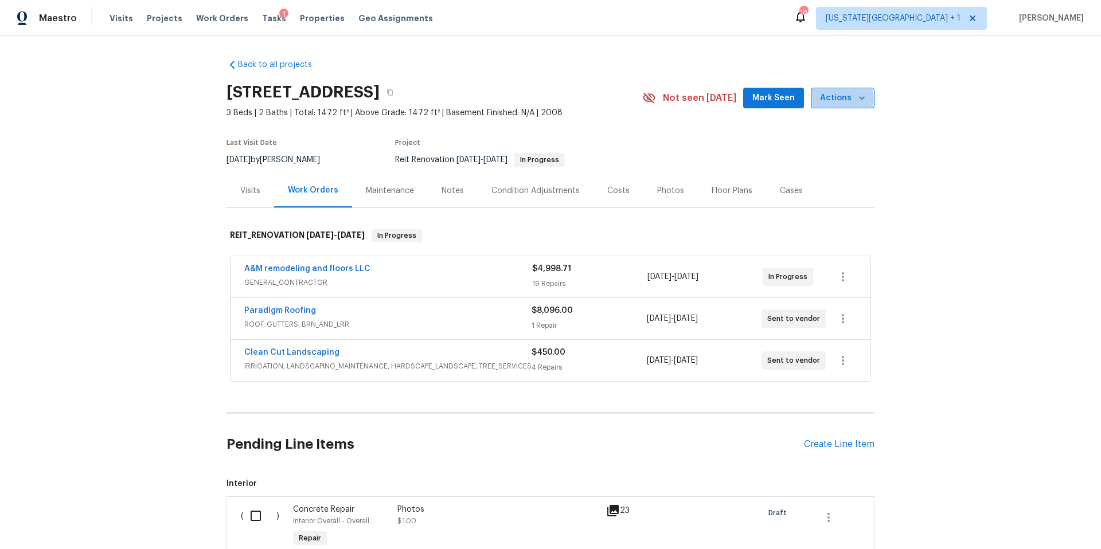
click at [841, 99] on span "Actions" at bounding box center [842, 98] width 45 height 14
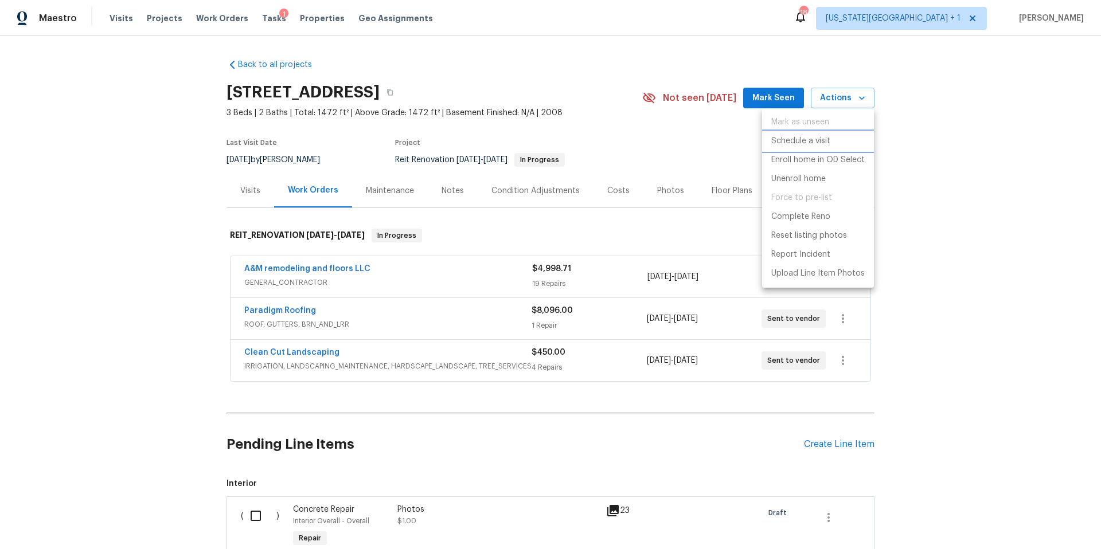
click at [814, 144] on p "Schedule a visit" at bounding box center [800, 141] width 59 height 12
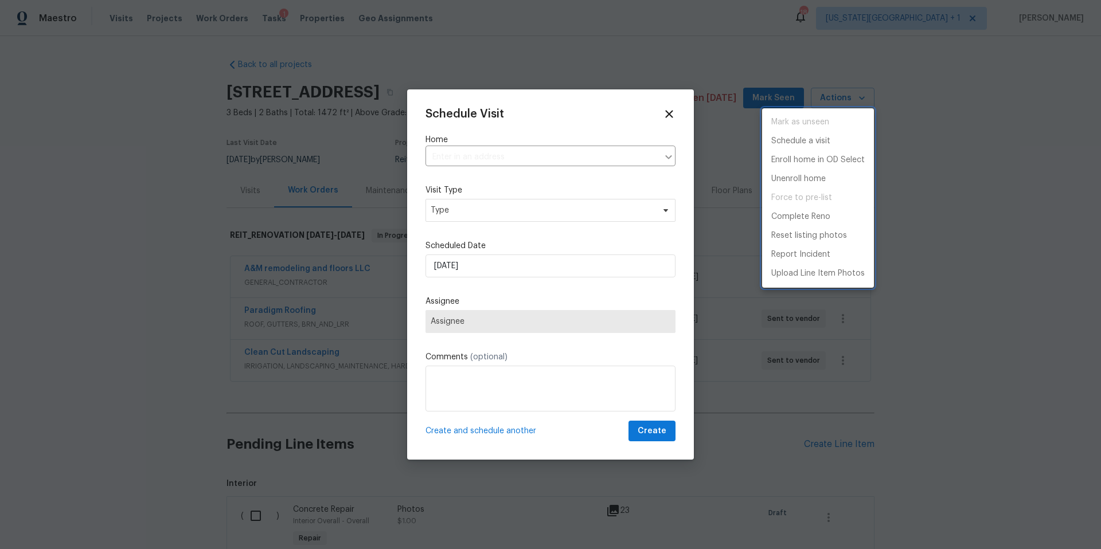
type input "[STREET_ADDRESS]"
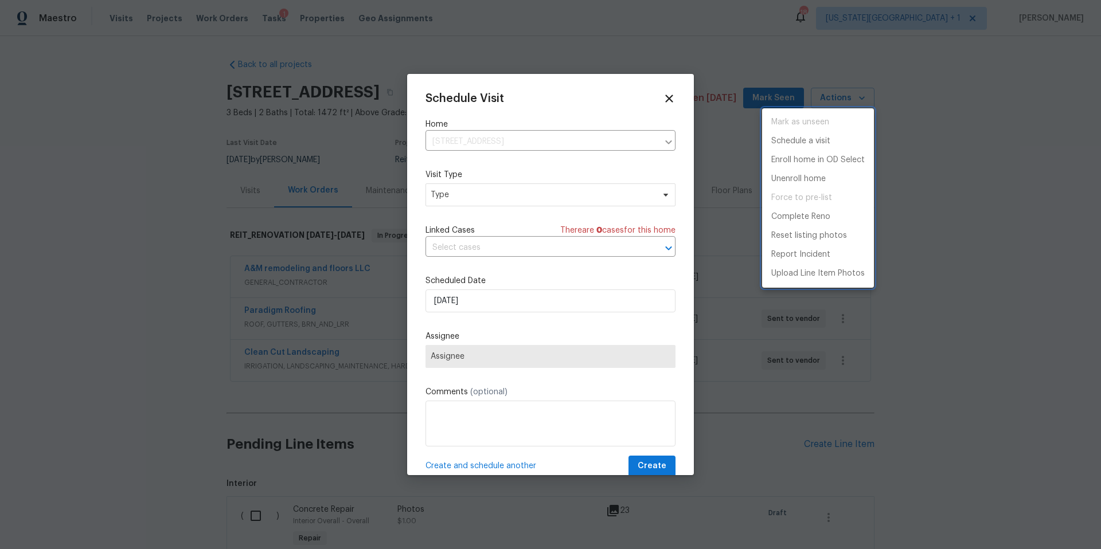
click at [508, 193] on div at bounding box center [550, 274] width 1101 height 549
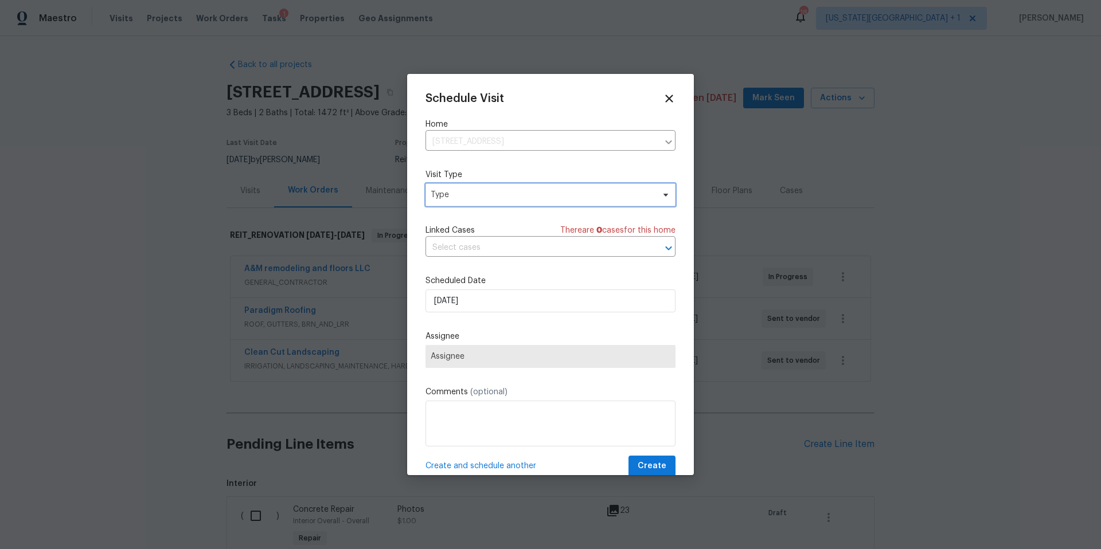
click at [499, 196] on span "Type" at bounding box center [542, 194] width 223 height 11
type input "pro"
click at [443, 265] on div "Progress" at bounding box center [448, 265] width 33 height 11
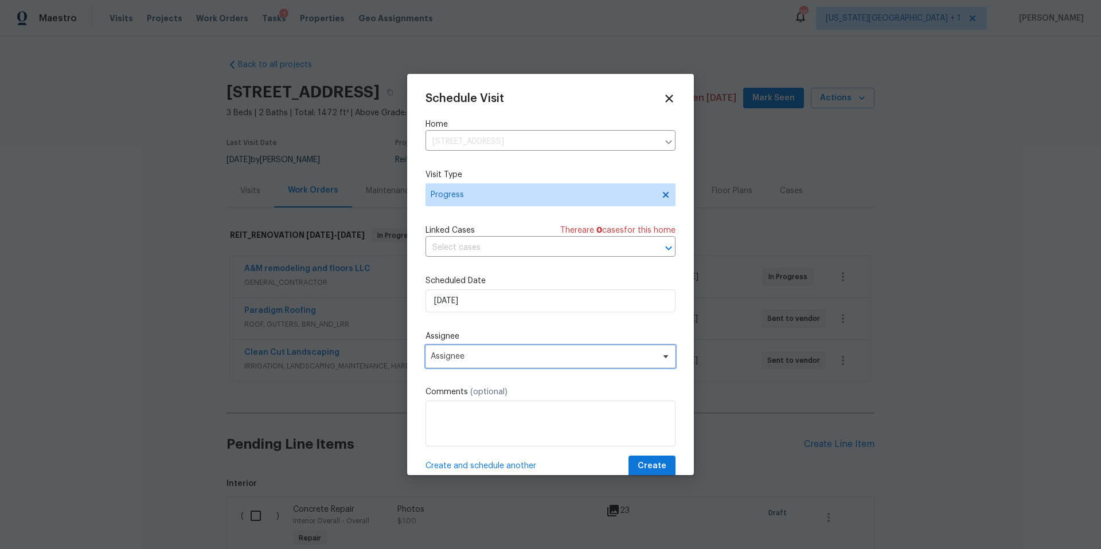
click at [448, 361] on span "Assignee" at bounding box center [543, 356] width 225 height 9
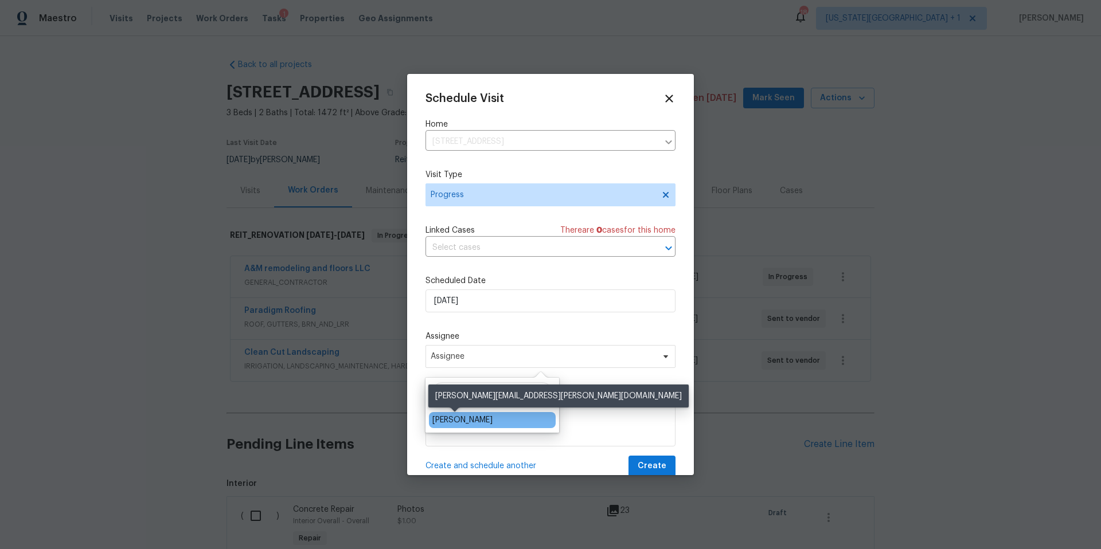
type input "[PERSON_NAME]"
click at [445, 423] on div "[PERSON_NAME]" at bounding box center [462, 420] width 60 height 11
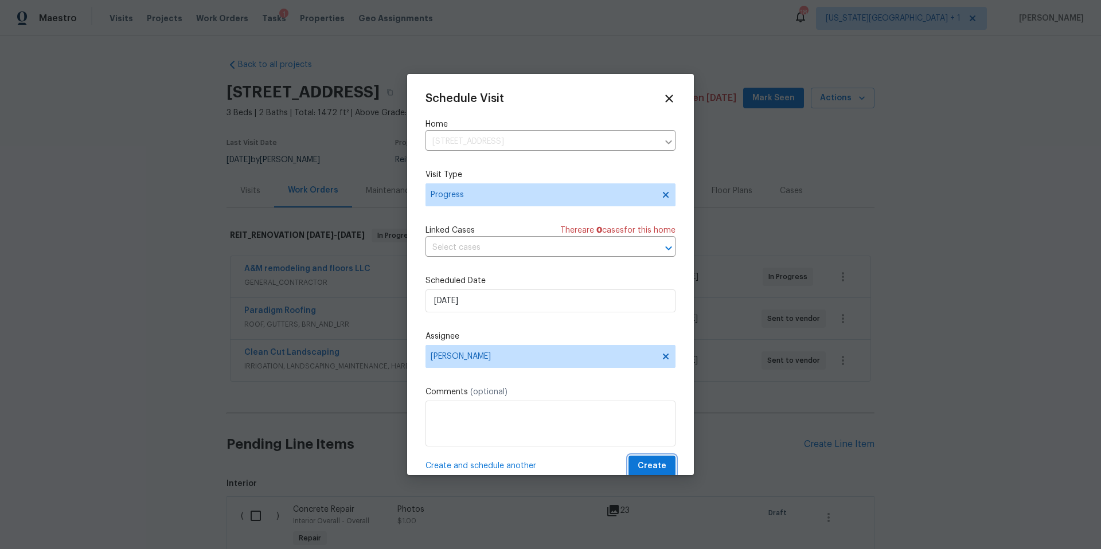
click at [651, 474] on button "Create" at bounding box center [651, 466] width 47 height 21
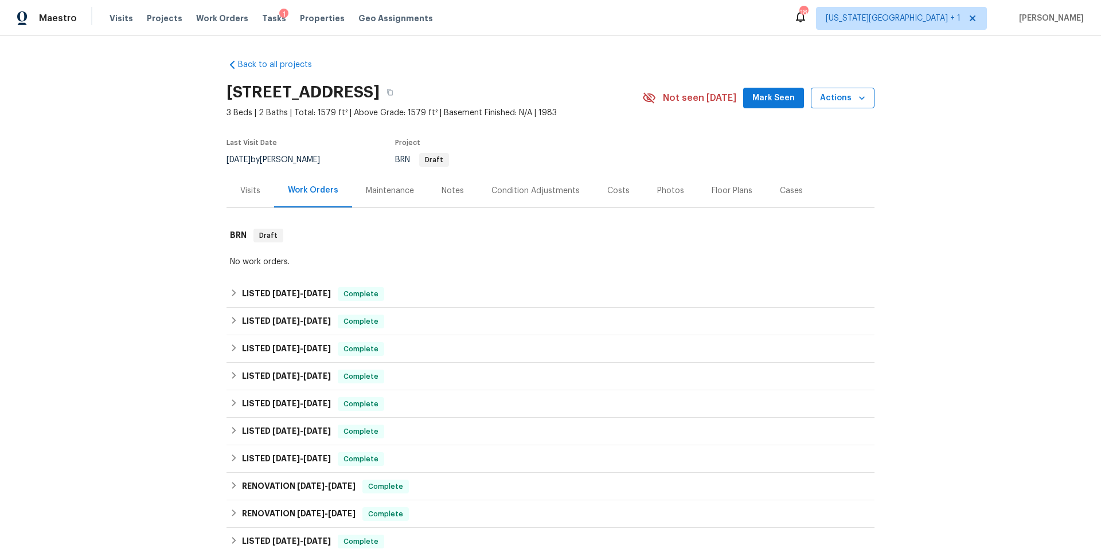
click at [840, 97] on span "Actions" at bounding box center [842, 98] width 45 height 14
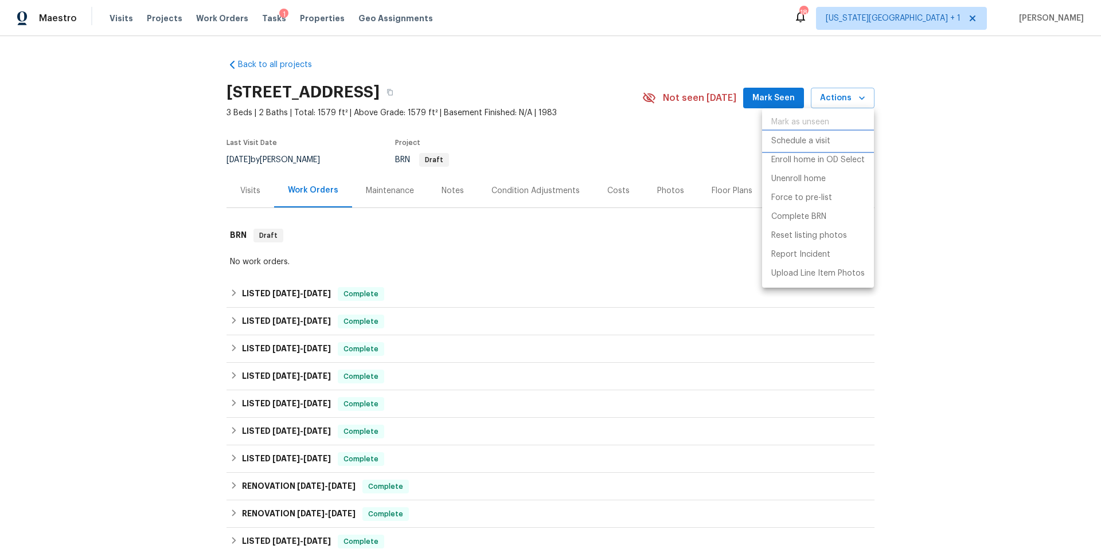
click at [794, 139] on p "Schedule a visit" at bounding box center [800, 141] width 59 height 12
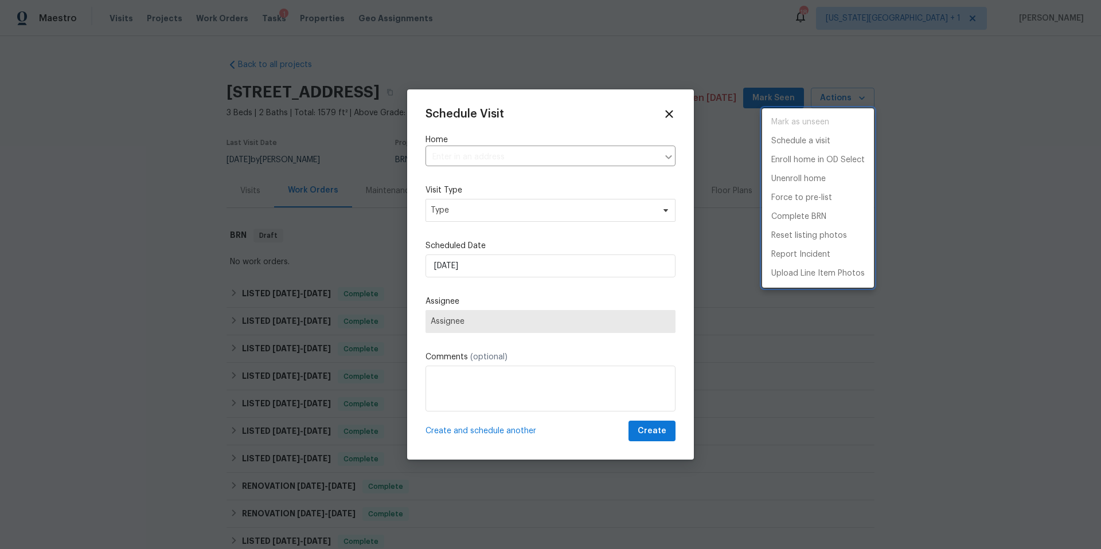
type input "[STREET_ADDRESS]"
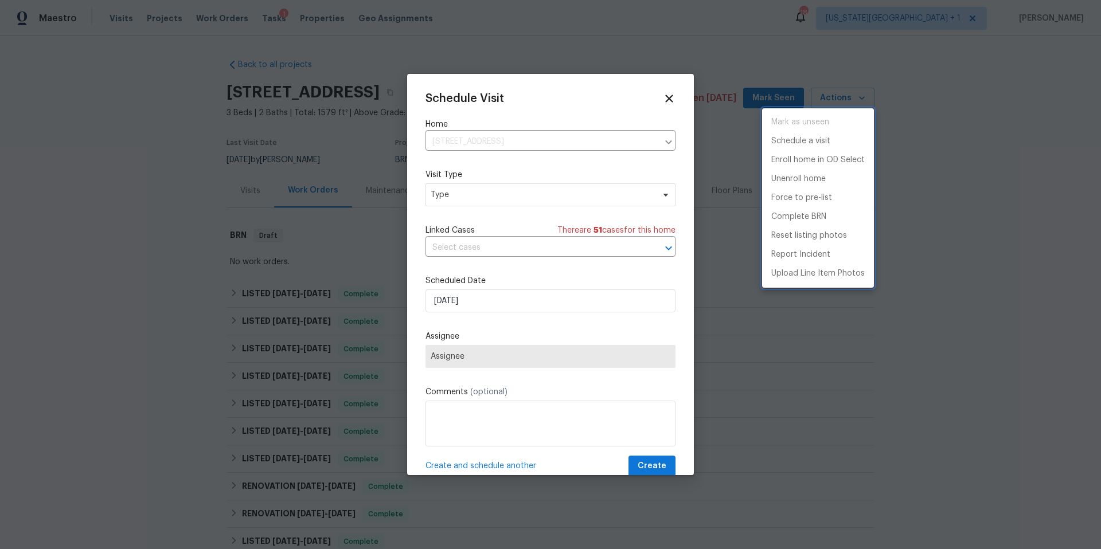
click at [509, 198] on div at bounding box center [550, 274] width 1101 height 549
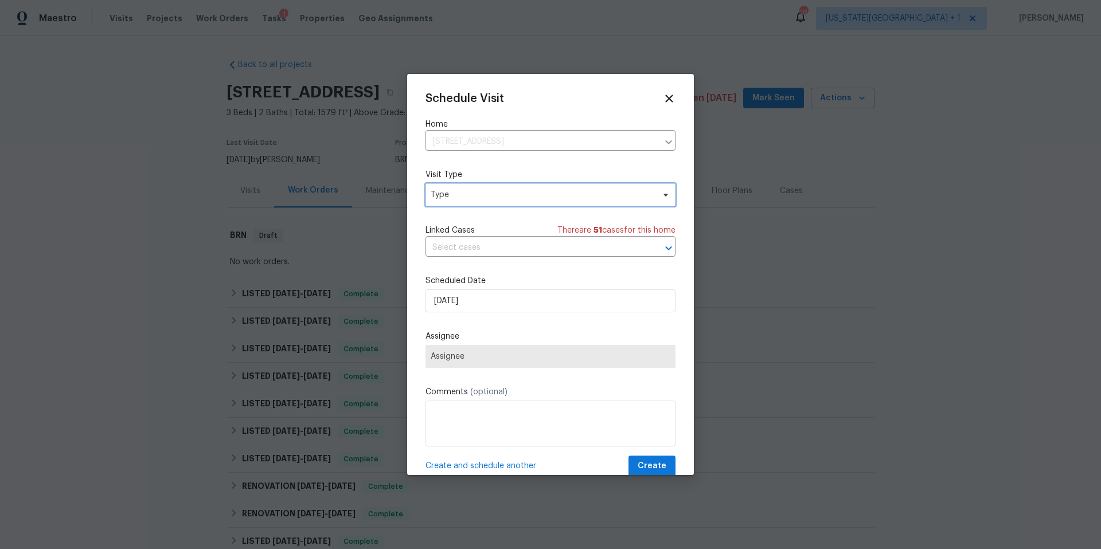
click at [509, 198] on span "Type" at bounding box center [542, 194] width 223 height 11
type input "pro"
click at [452, 263] on div "Progress" at bounding box center [448, 265] width 33 height 11
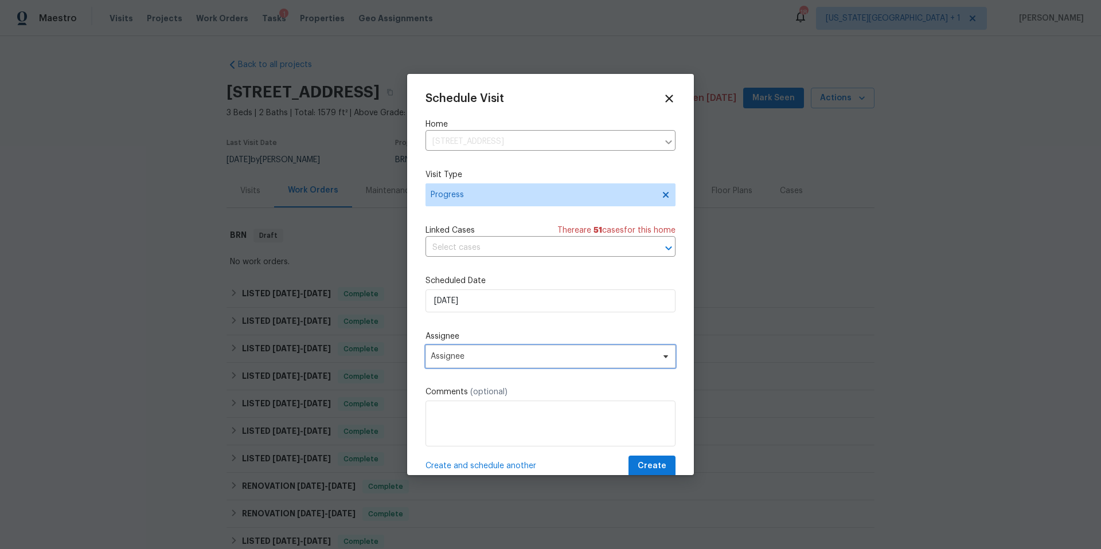
click at [455, 361] on span "Assignee" at bounding box center [543, 356] width 225 height 9
type input "luis"
click at [439, 420] on div "[PERSON_NAME]" at bounding box center [462, 420] width 60 height 11
click at [650, 466] on span "Create" at bounding box center [652, 466] width 29 height 14
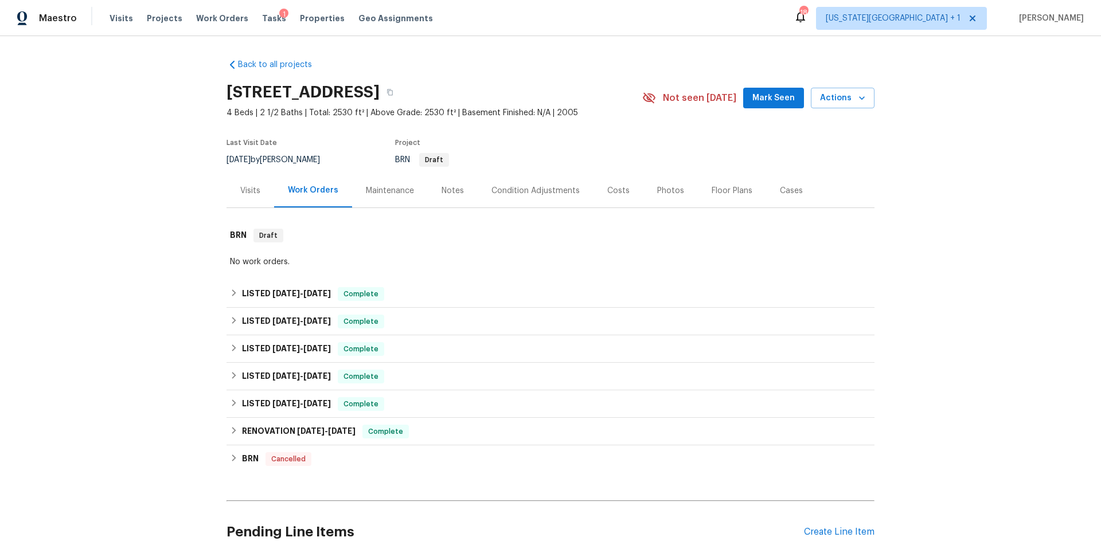
click at [666, 193] on div "Photos" at bounding box center [670, 190] width 27 height 11
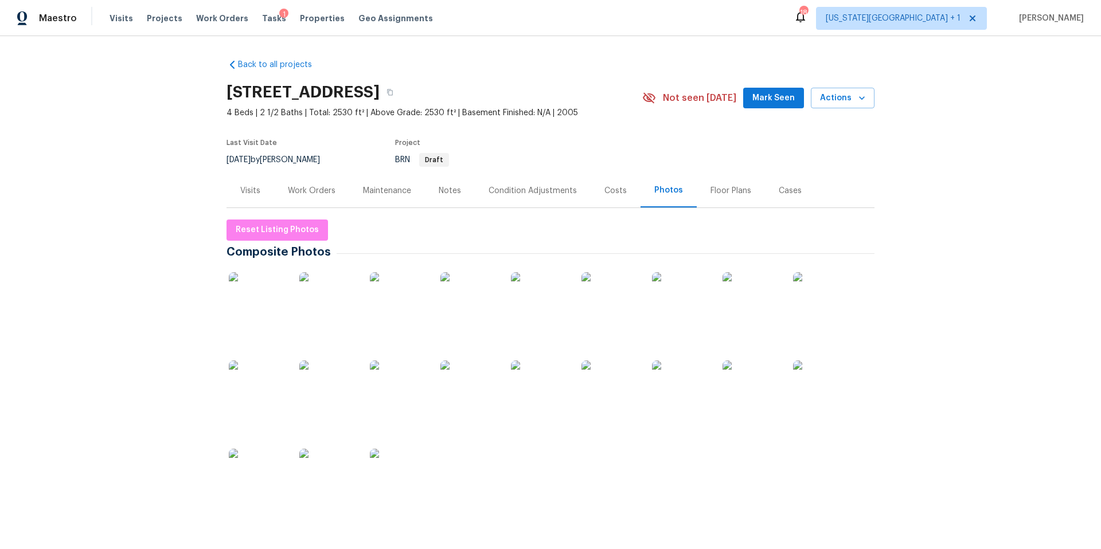
click at [535, 300] on img at bounding box center [539, 300] width 57 height 57
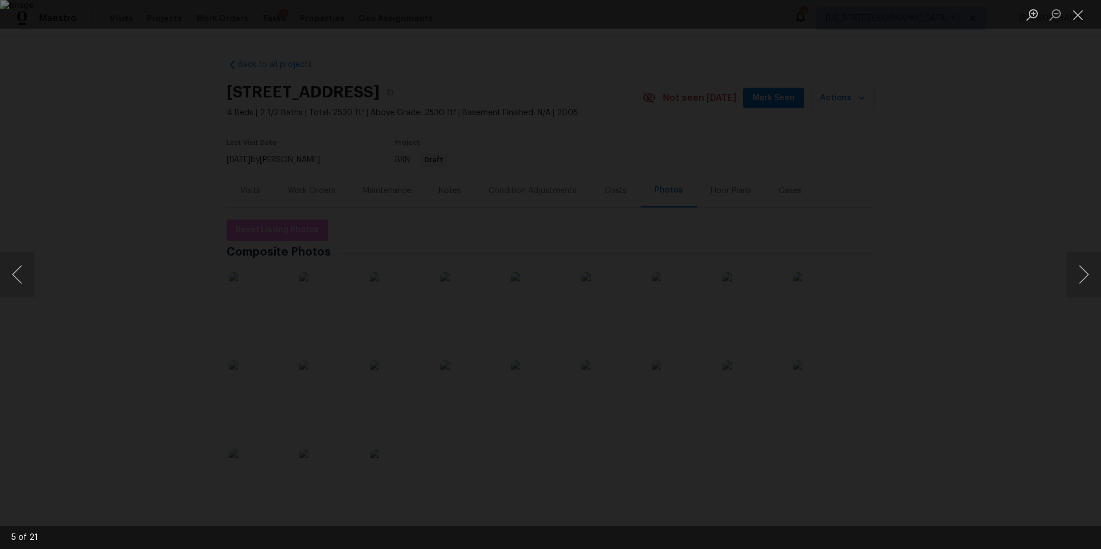
click at [962, 213] on div "Lightbox" at bounding box center [550, 274] width 1101 height 549
